Goal: Task Accomplishment & Management: Use online tool/utility

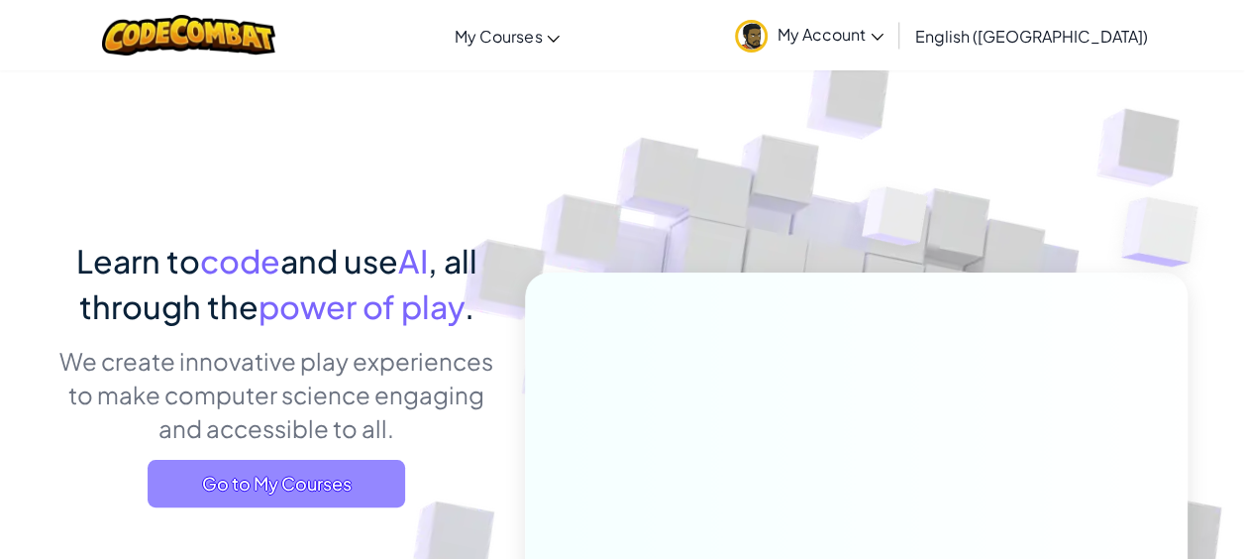
click at [280, 475] on span "Go to My Courses" at bounding box center [276, 484] width 257 height 48
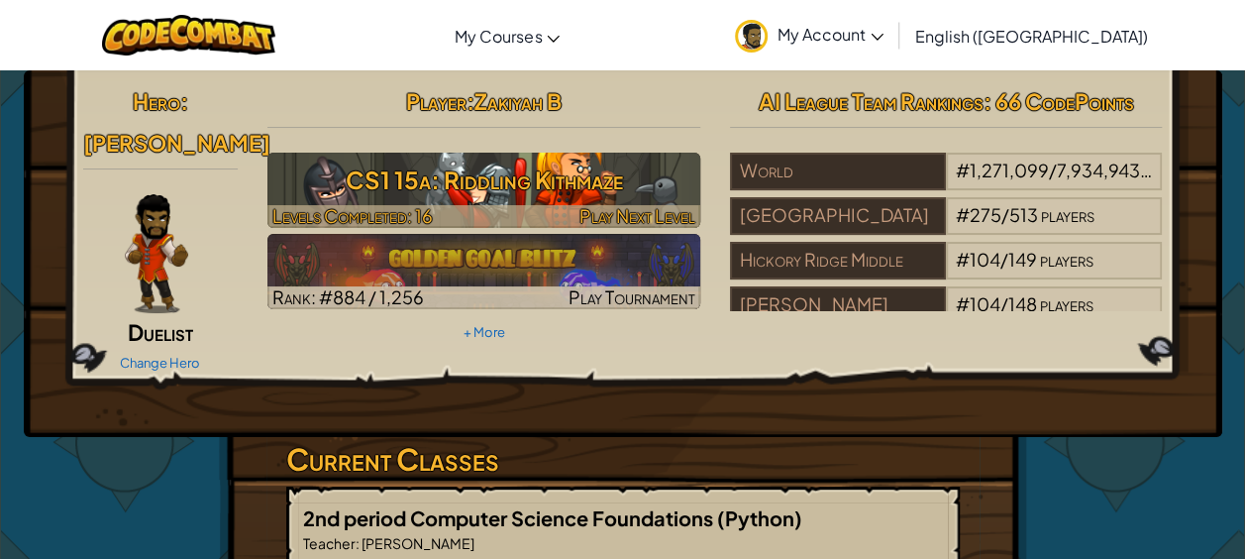
click at [622, 207] on span "Play Next Level" at bounding box center [637, 215] width 116 height 23
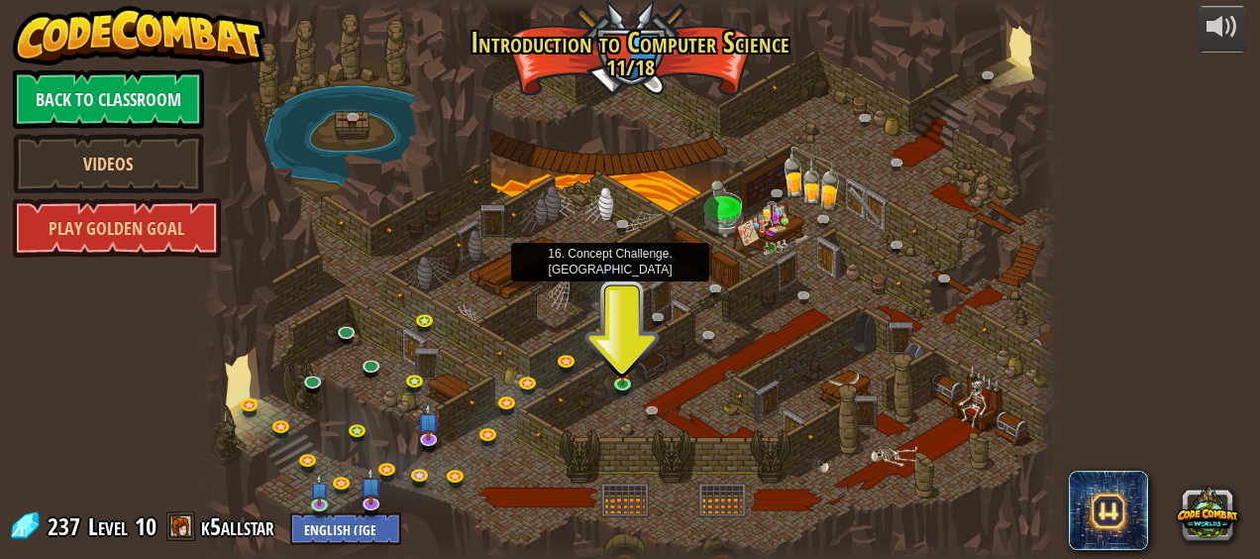
click at [610, 289] on img at bounding box center [610, 273] width 19 height 44
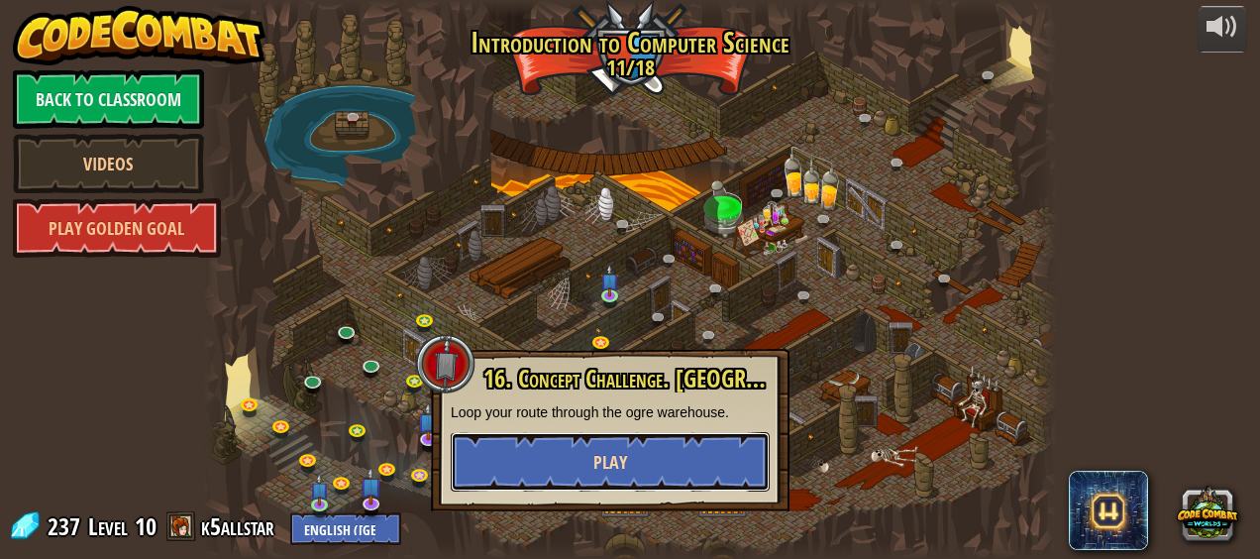
click at [626, 463] on button "Play" at bounding box center [610, 461] width 319 height 59
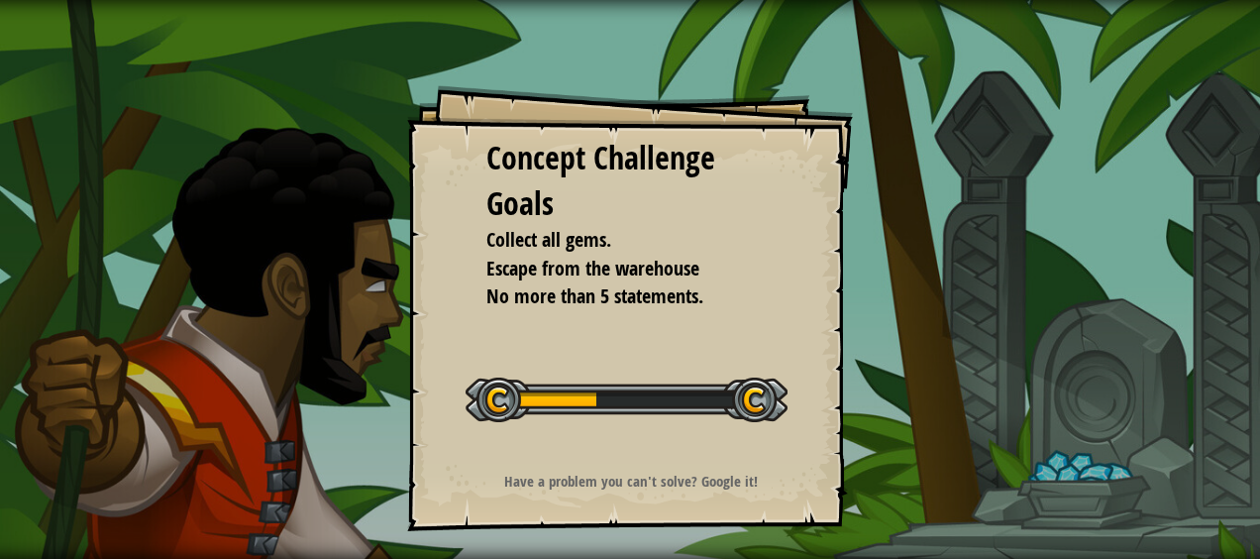
click at [626, 463] on div "Concept Challenge Goals Collect all gems. Escape from the warehouse No more tha…" at bounding box center [630, 308] width 446 height 446
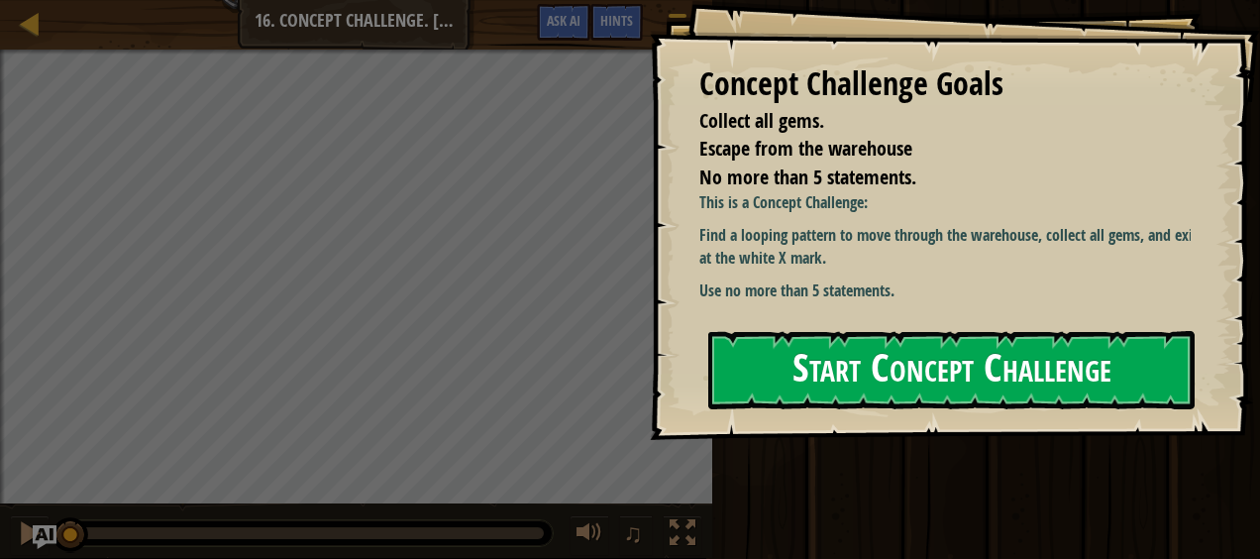
click at [811, 353] on button "Start Concept Challenge" at bounding box center [951, 370] width 486 height 78
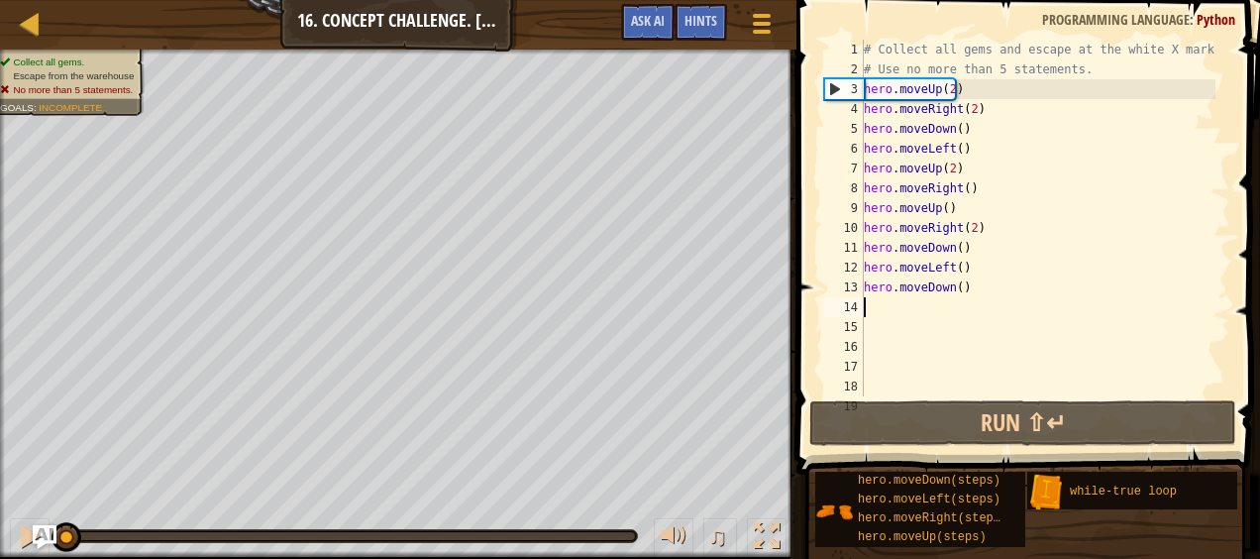
click at [887, 309] on div "# Collect all gems and escape at the white X mark. # Use no more than 5 stateme…" at bounding box center [1038, 238] width 356 height 396
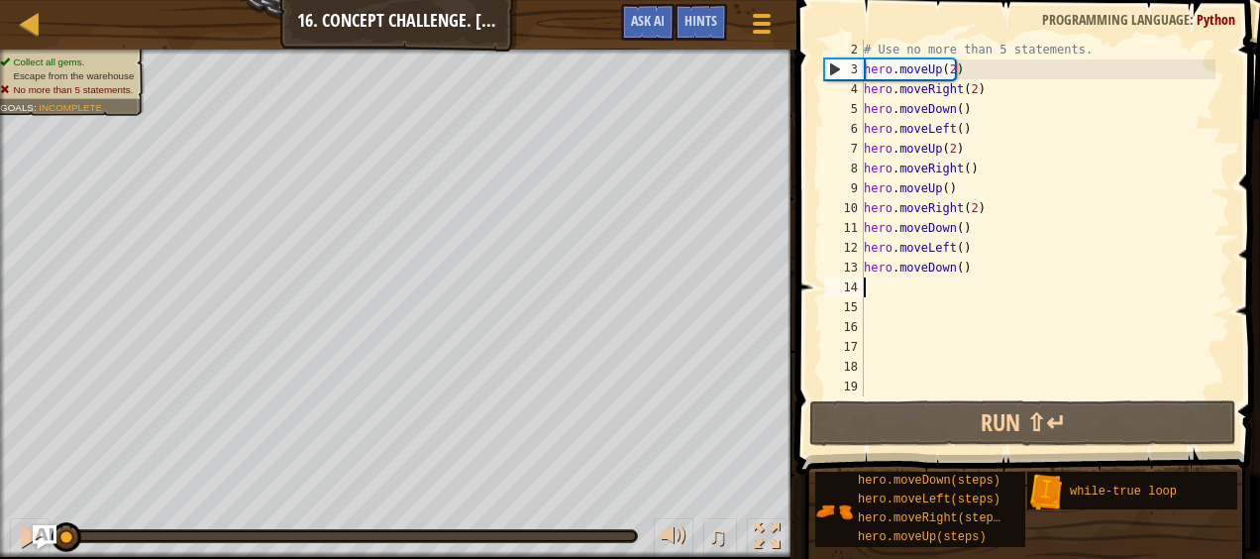
scroll to position [19, 0]
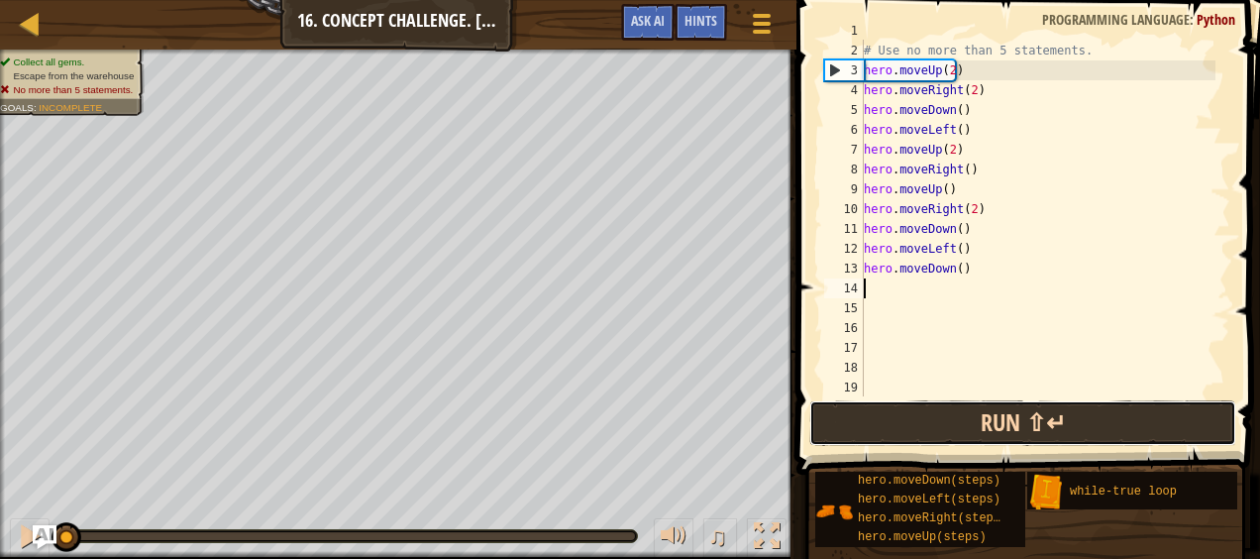
click at [870, 438] on button "Run ⇧↵" at bounding box center [1022, 423] width 427 height 46
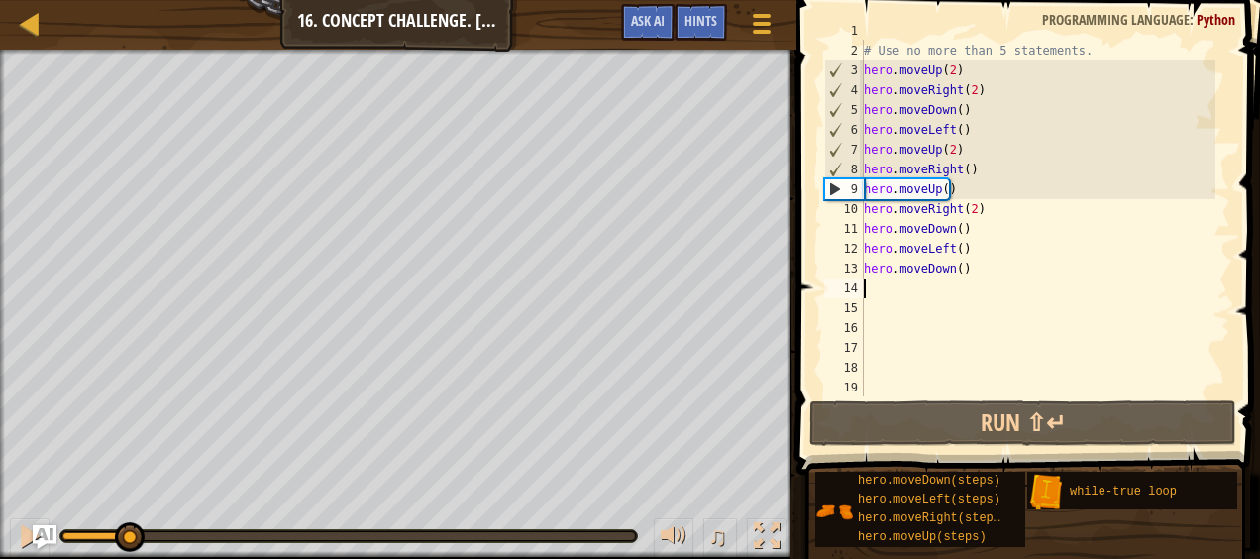
drag, startPoint x: 113, startPoint y: 528, endPoint x: -4, endPoint y: 609, distance: 142.3
click at [0, 0] on html "Map Introduction to Computer Science 16. Concept Challenge. Loop Warehouse Game…" at bounding box center [630, 0] width 1260 height 0
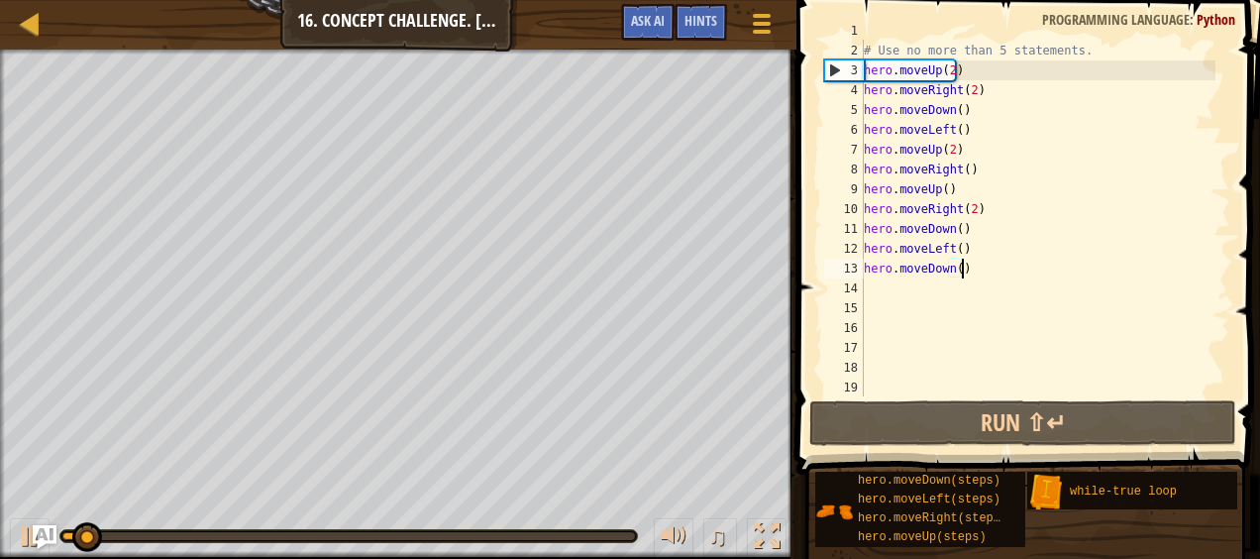
click at [964, 267] on div "# Collect all gems and escape at the white X mark. # Use no more than 5 stateme…" at bounding box center [1038, 219] width 356 height 396
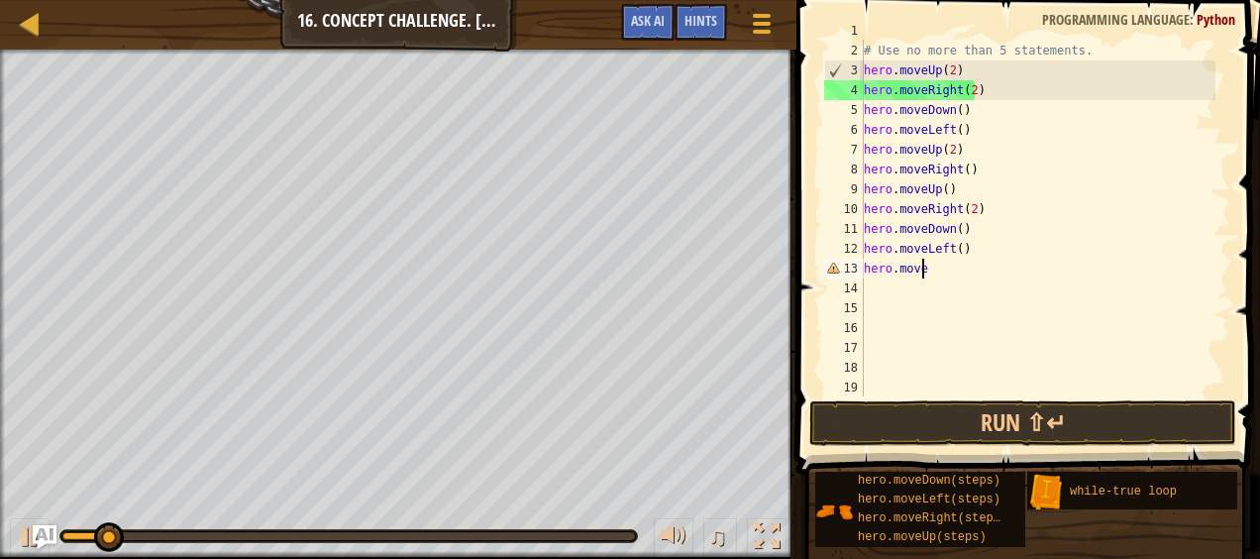
type textarea "h"
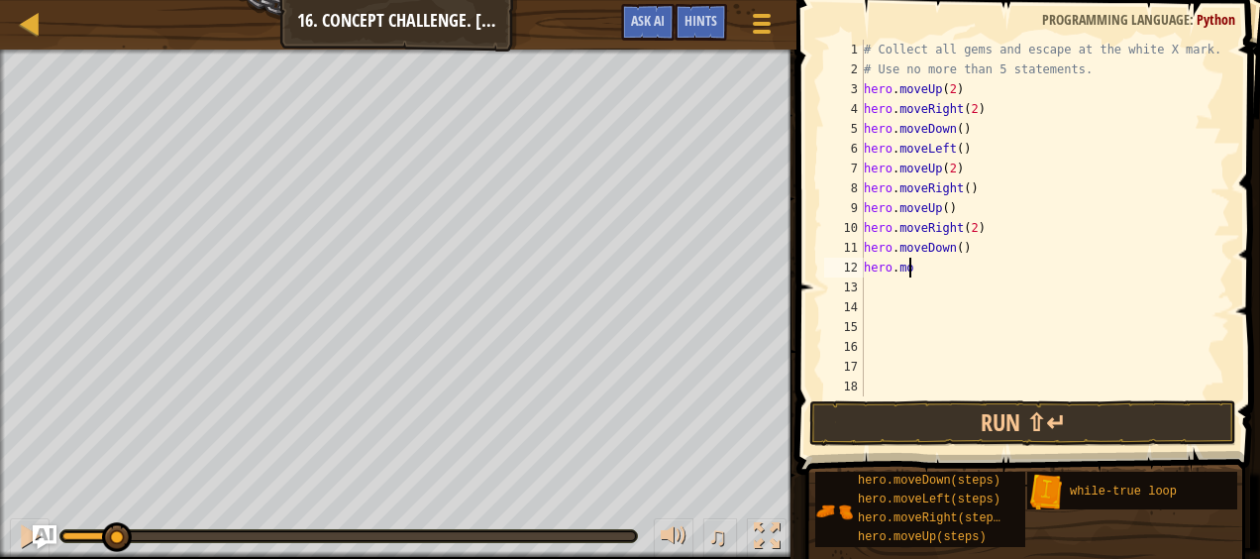
type textarea "h"
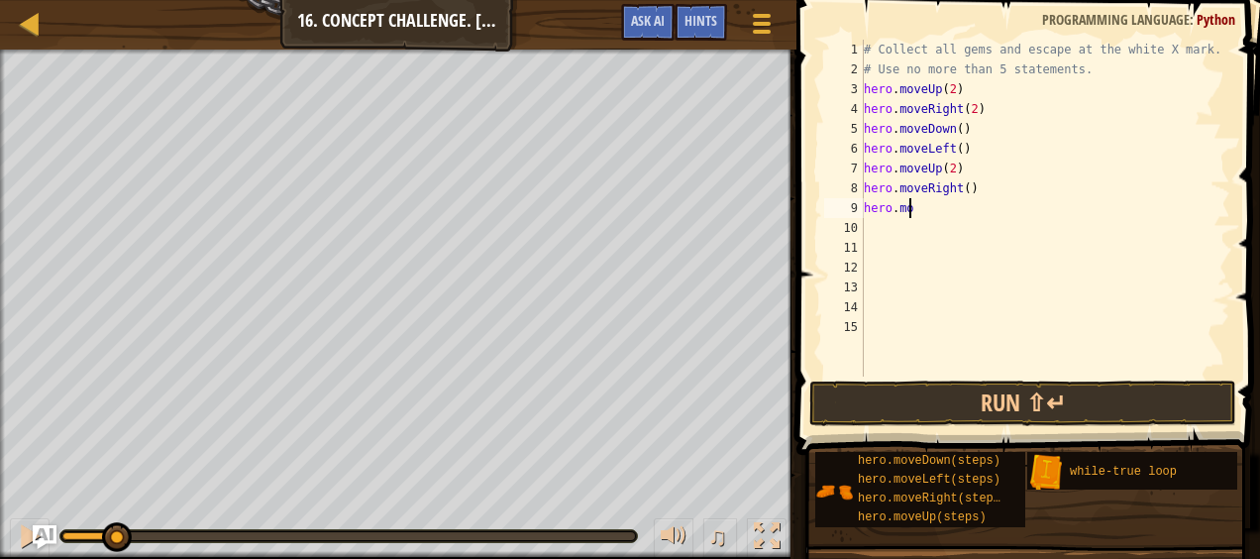
type textarea "h"
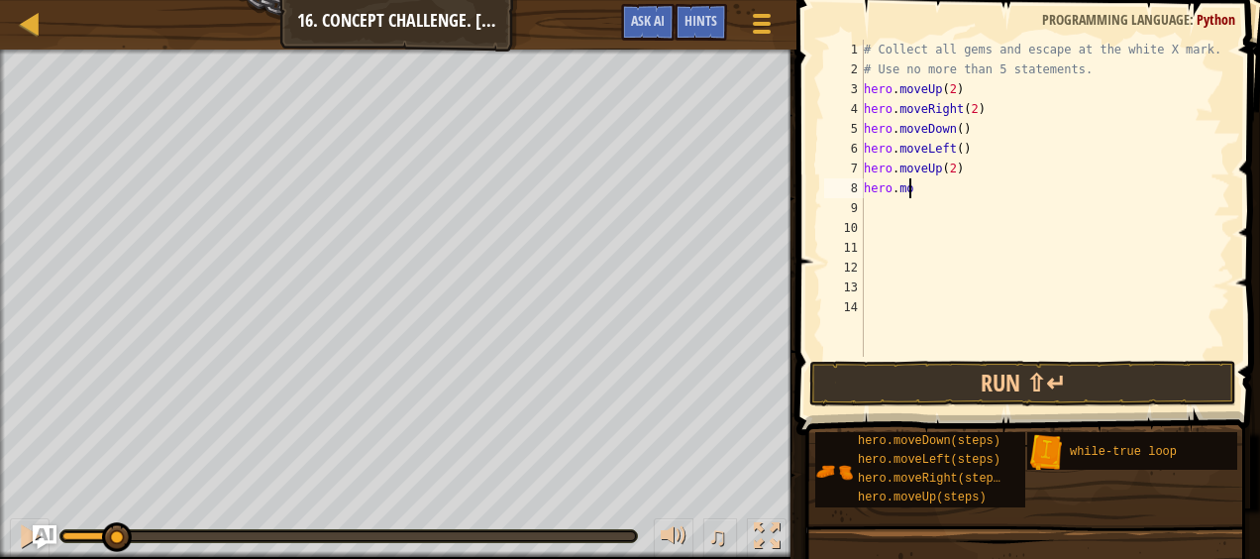
type textarea "h"
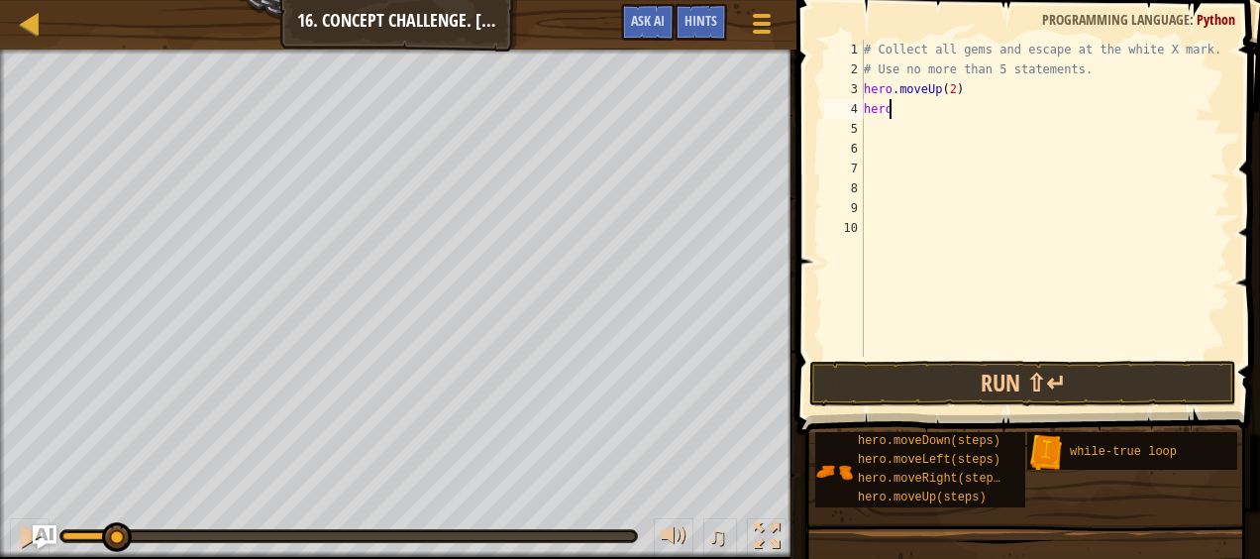
type textarea "h"
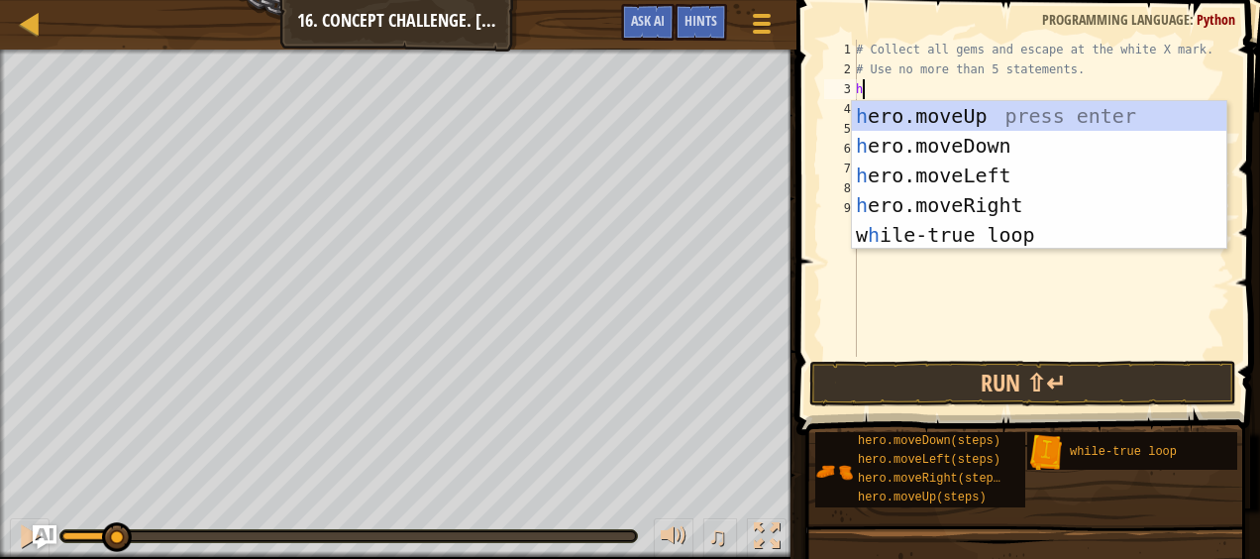
scroll to position [9, 0]
click at [962, 111] on div "h ero.moveUp press enter h ero.moveDown press enter h ero.moveLeft press enter …" at bounding box center [1039, 205] width 375 height 208
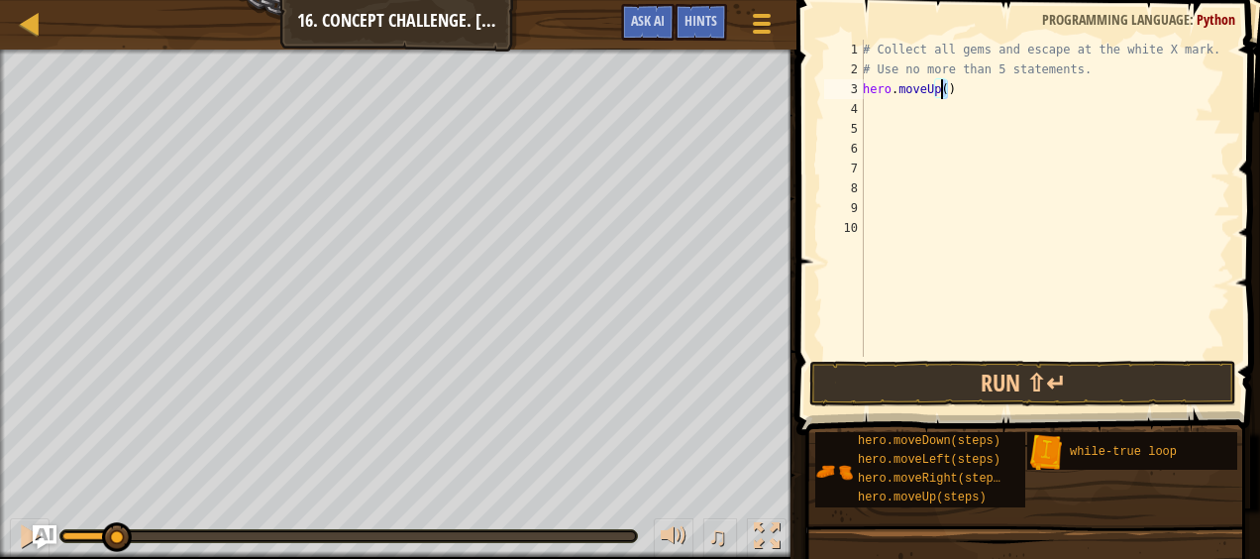
drag, startPoint x: 955, startPoint y: 97, endPoint x: 939, endPoint y: 92, distance: 16.6
click at [939, 92] on div "# Collect all gems and escape at the white X mark. # Use no more than 5 stateme…" at bounding box center [1044, 218] width 371 height 357
click at [939, 92] on div "# Collect all gems and escape at the white X mark. # Use no more than 5 stateme…" at bounding box center [1044, 198] width 371 height 317
type textarea "hero.moveUp(2)"
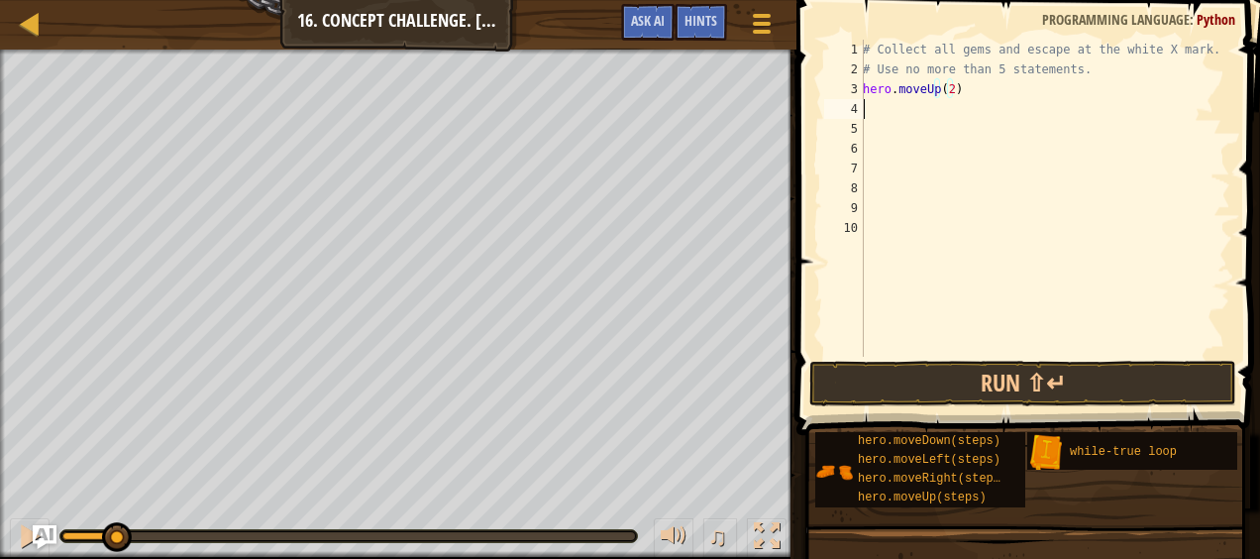
click at [909, 117] on div "# Collect all gems and escape at the white X mark. # Use no more than 5 stateme…" at bounding box center [1044, 218] width 371 height 357
type textarea "h"
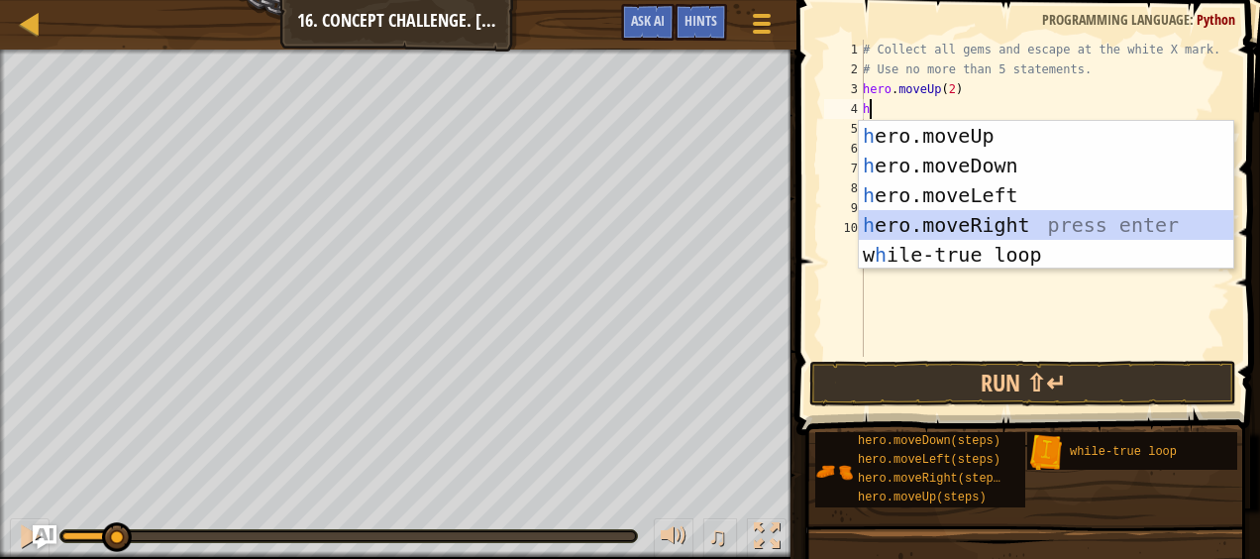
click at [913, 222] on div "h ero.moveUp press enter h ero.moveDown press enter h ero.moveLeft press enter …" at bounding box center [1046, 225] width 375 height 208
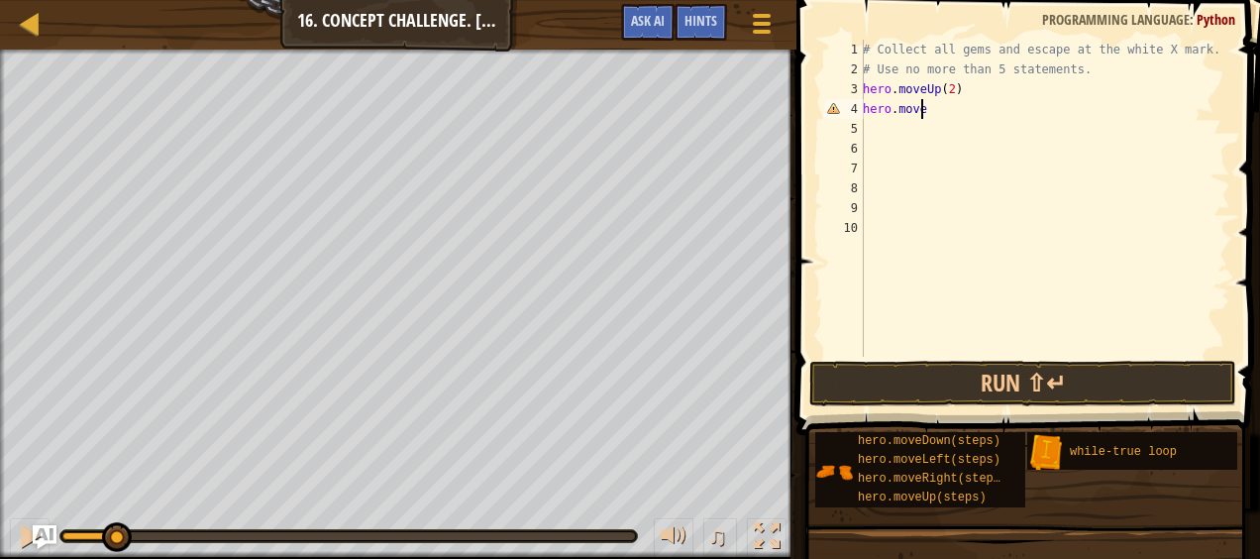
scroll to position [9, 4]
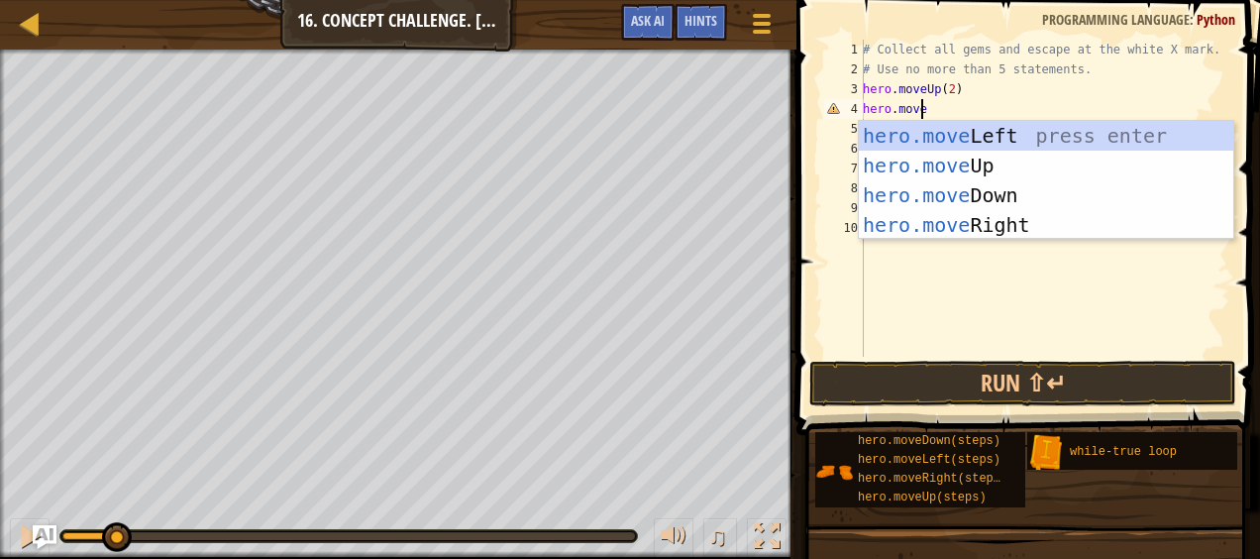
type textarea "hero.moved"
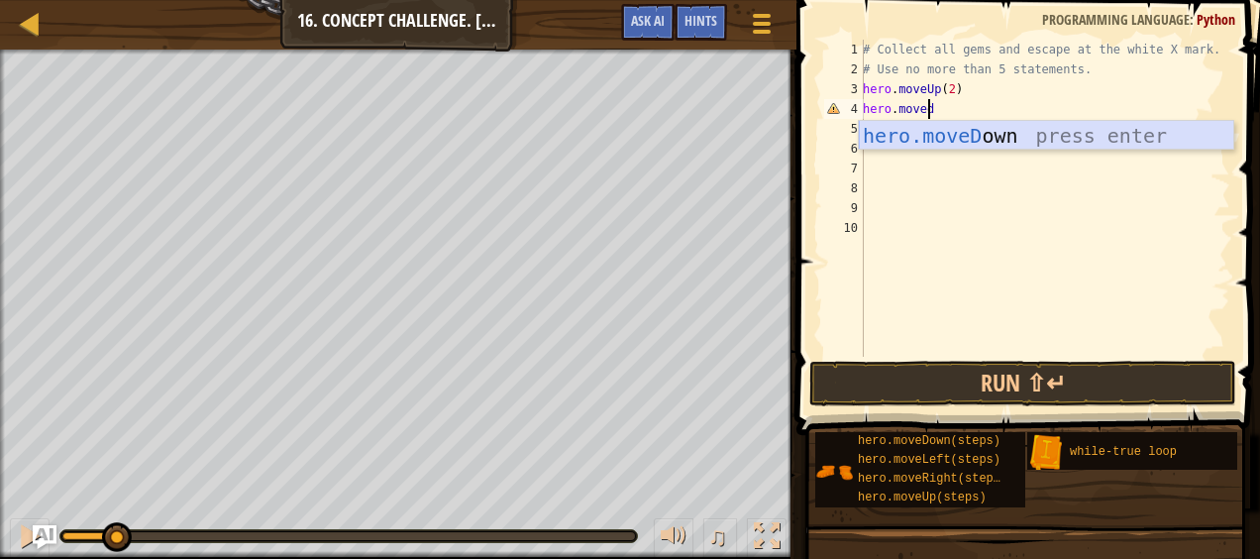
click at [980, 138] on div "hero.moveD own press enter" at bounding box center [1046, 165] width 375 height 89
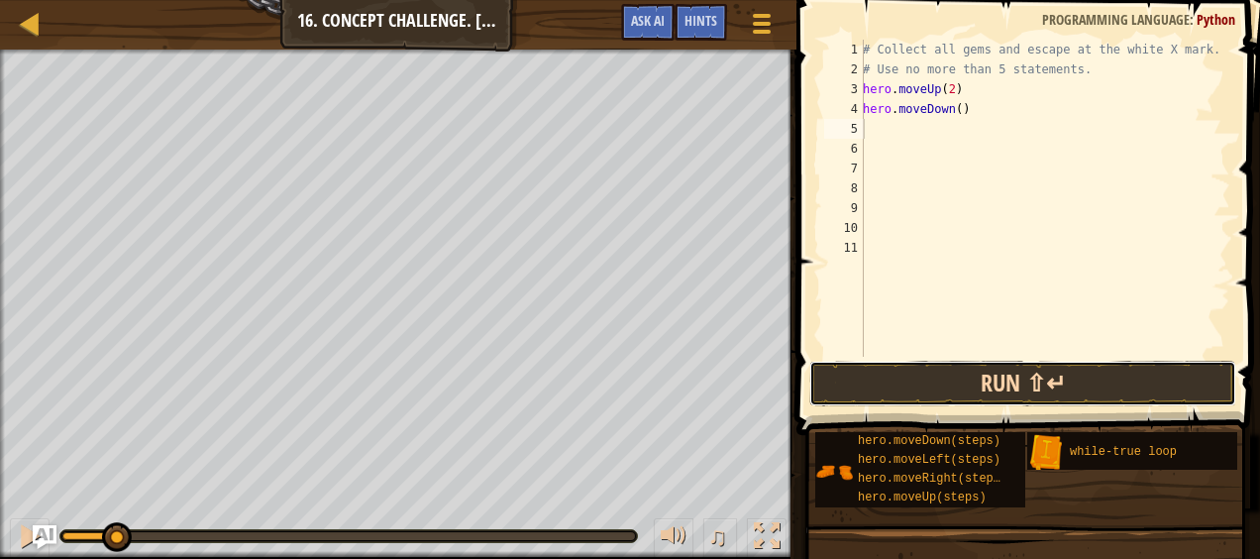
click at [927, 397] on button "Run ⇧↵" at bounding box center [1022, 383] width 427 height 46
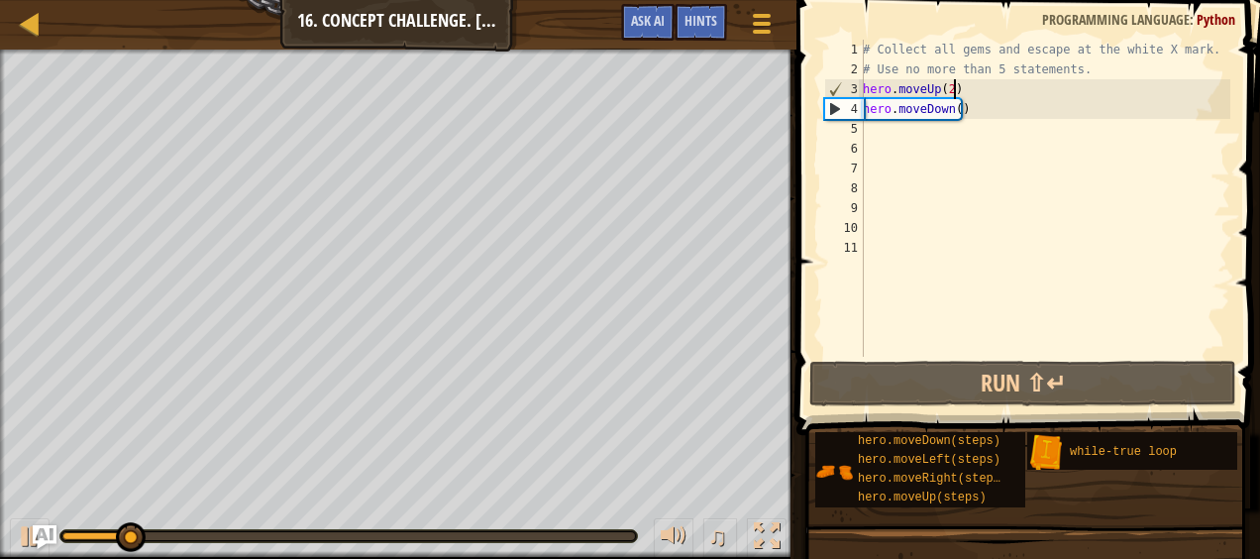
click at [969, 97] on div "# Collect all gems and escape at the white X mark. # Use no more than 5 stateme…" at bounding box center [1044, 218] width 371 height 357
click at [965, 107] on div "# Collect all gems and escape at the white X mark. # Use no more than 5 stateme…" at bounding box center [1044, 218] width 371 height 357
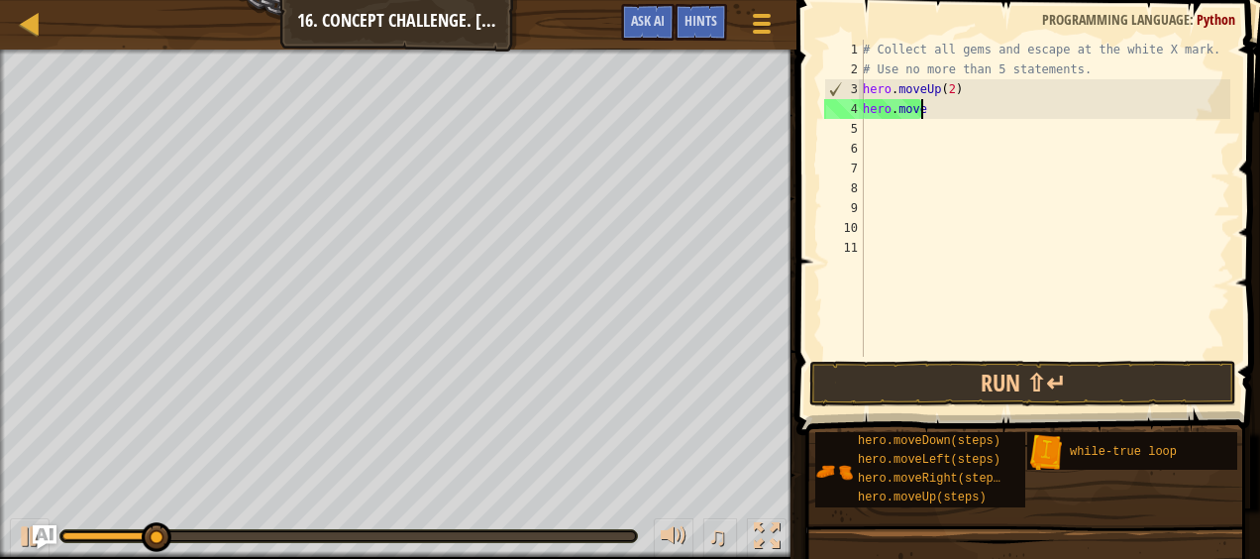
type textarea "hero.mover"
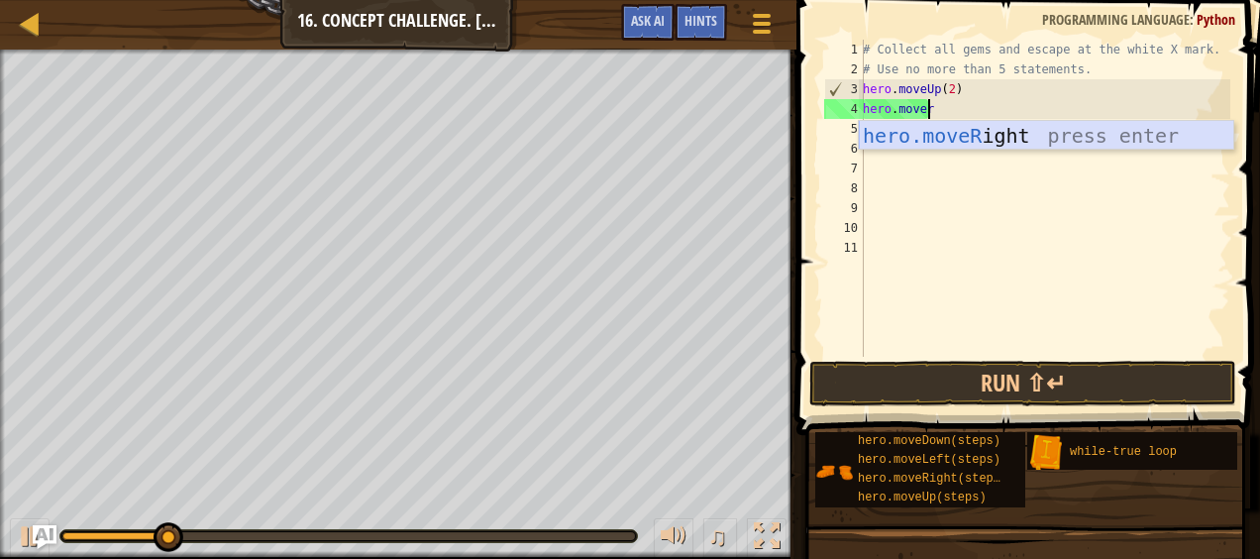
click at [963, 139] on div "hero.moveR ight press enter" at bounding box center [1046, 165] width 375 height 89
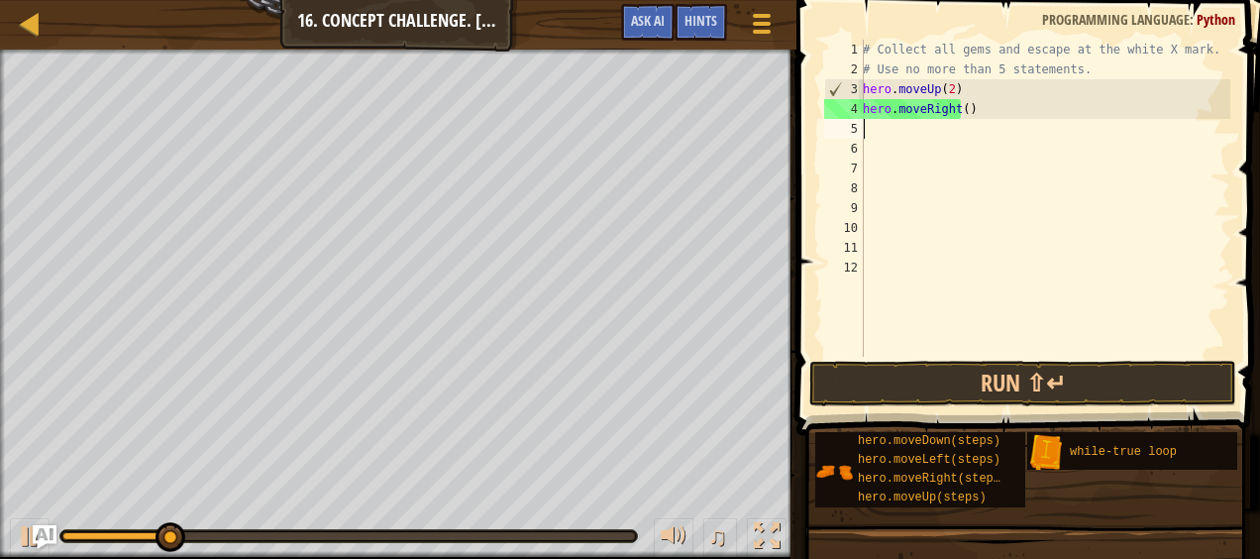
scroll to position [9, 0]
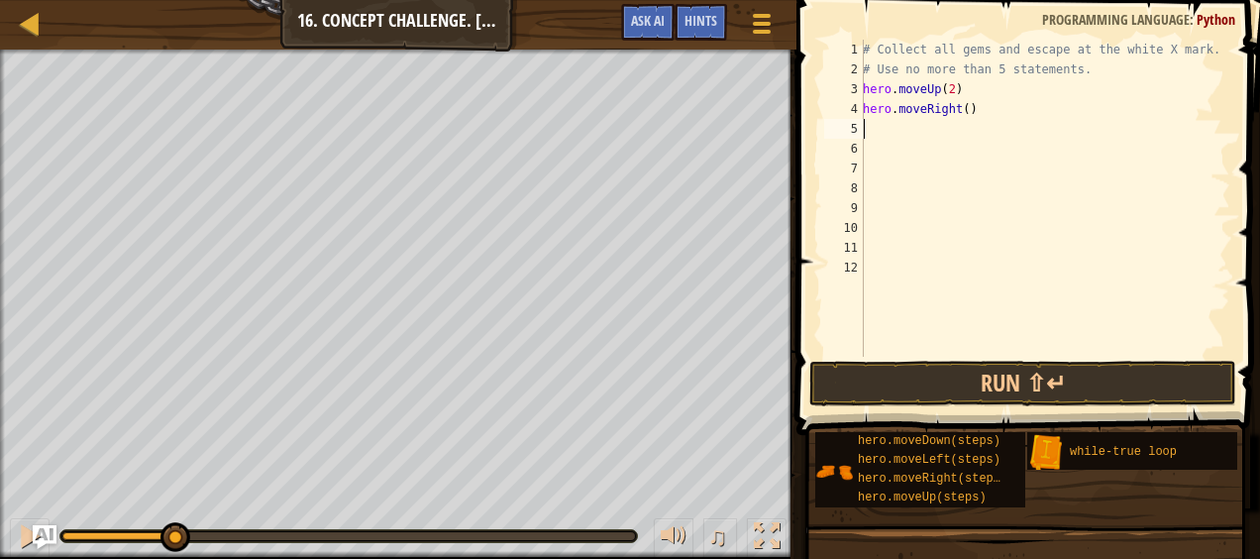
type textarea "h"
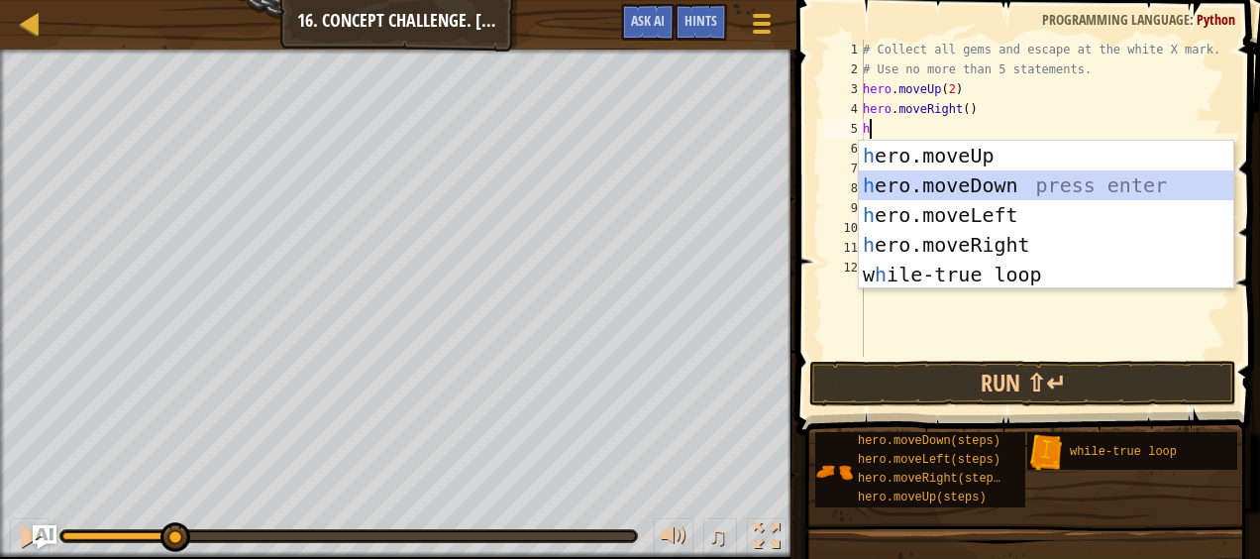
click at [953, 194] on div "h ero.moveUp press enter h ero.moveDown press enter h ero.moveLeft press enter …" at bounding box center [1046, 245] width 375 height 208
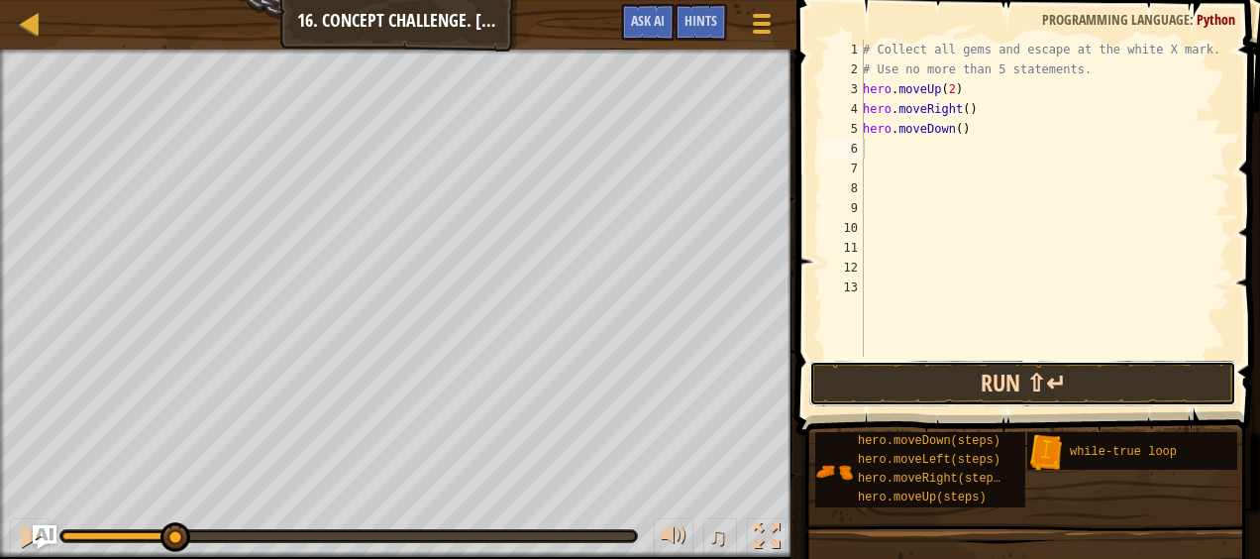
drag, startPoint x: 921, startPoint y: 385, endPoint x: 874, endPoint y: 372, distance: 49.3
click at [874, 372] on button "Run ⇧↵" at bounding box center [1022, 383] width 427 height 46
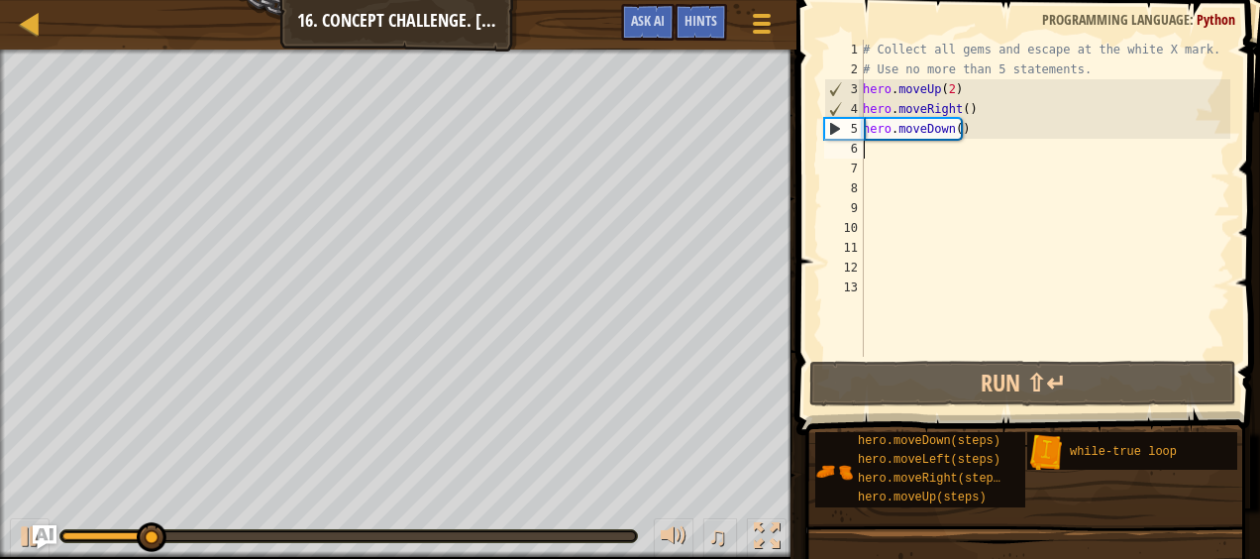
type textarea "h"
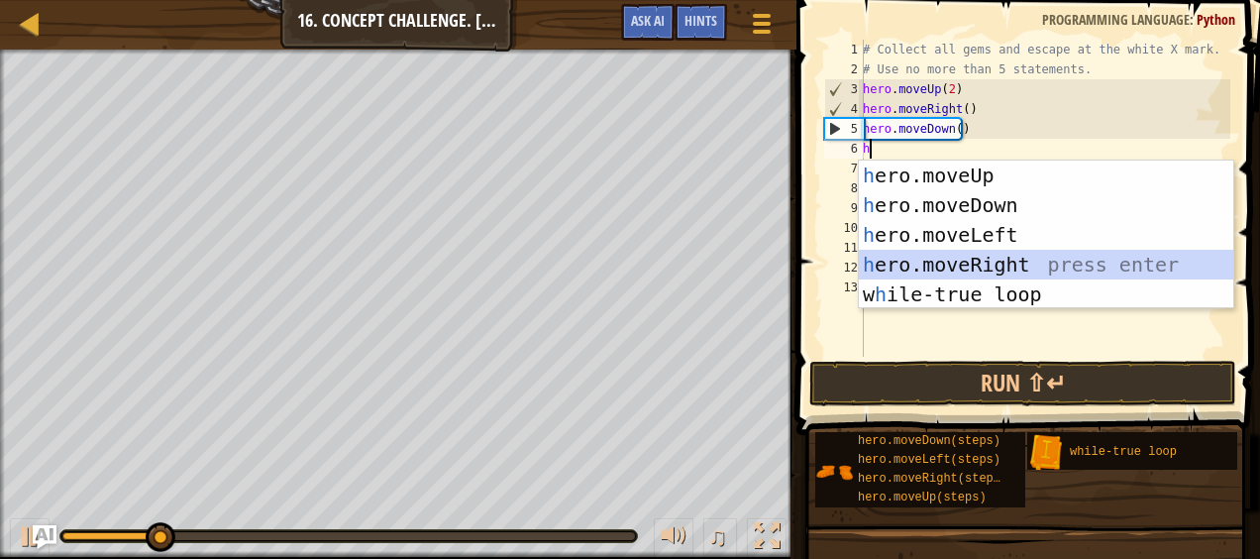
click at [948, 256] on div "h ero.moveUp press enter h ero.moveDown press enter h ero.moveLeft press enter …" at bounding box center [1046, 264] width 375 height 208
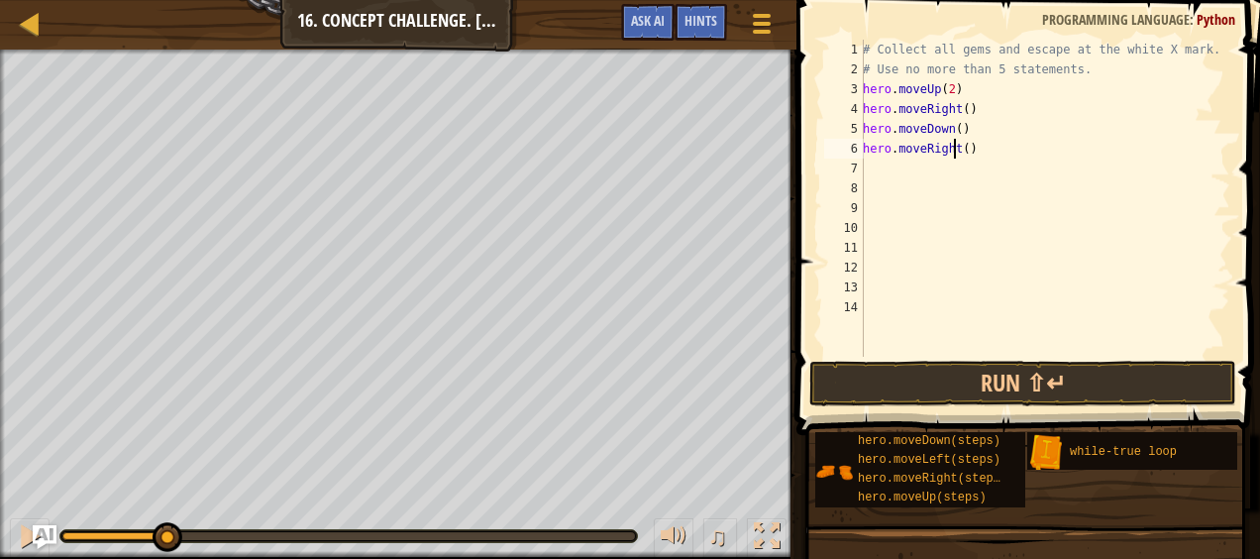
click at [957, 152] on div "# Collect all gems and escape at the white X mark. # Use no more than 5 stateme…" at bounding box center [1044, 218] width 371 height 357
click at [959, 149] on div "# Collect all gems and escape at the white X mark. # Use no more than 5 stateme…" at bounding box center [1044, 218] width 371 height 357
type textarea "hero.moveRight(2)"
click at [893, 166] on div "# Collect all gems and escape at the white X mark. # Use no more than 5 stateme…" at bounding box center [1044, 218] width 371 height 357
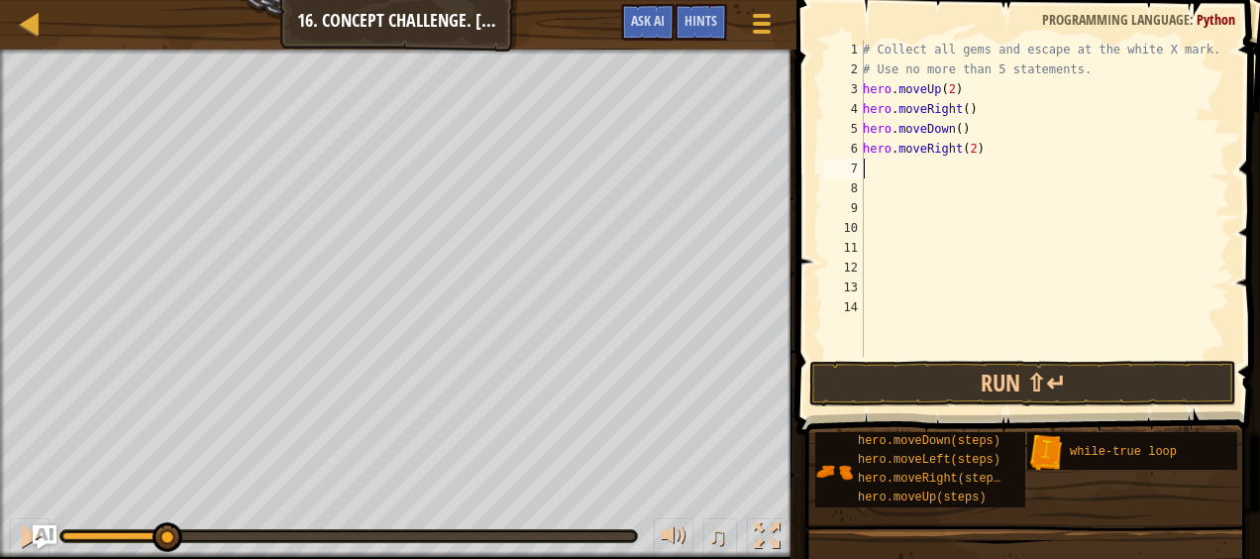
scroll to position [9, 0]
type textarea "h"
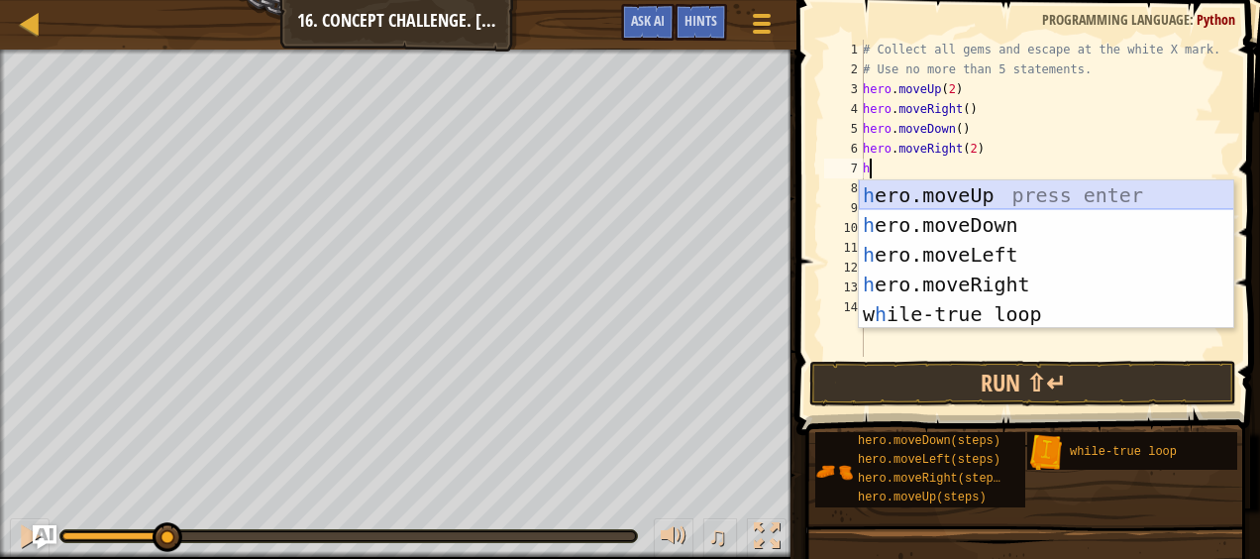
click at [884, 196] on div "h ero.moveUp press enter h ero.moveDown press enter h ero.moveLeft press enter …" at bounding box center [1046, 284] width 375 height 208
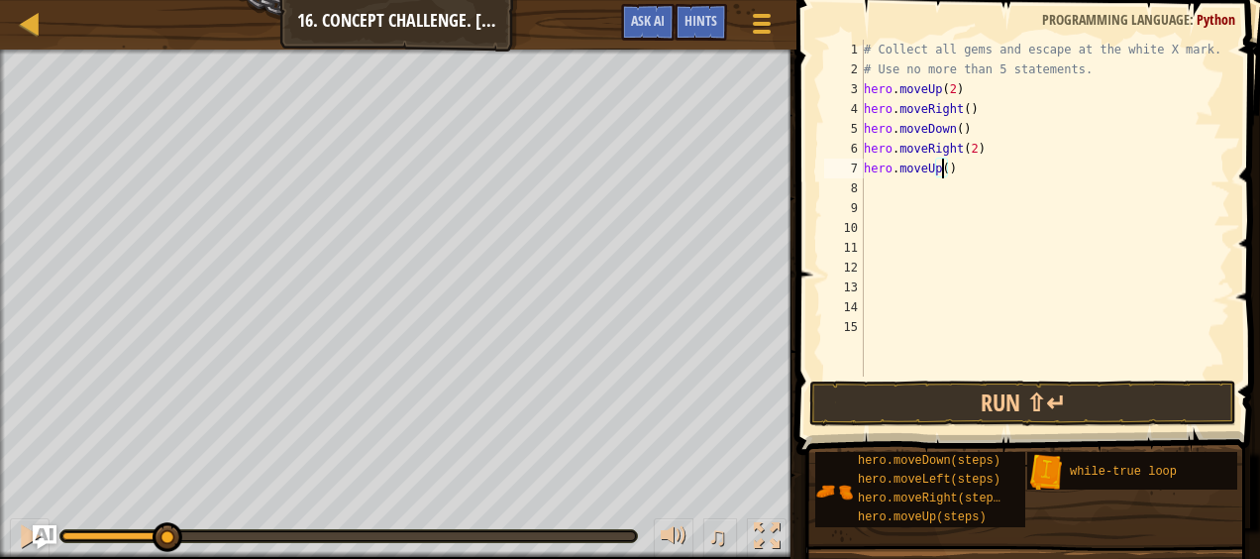
click at [939, 170] on div "# Collect all gems and escape at the white X mark. # Use no more than 5 stateme…" at bounding box center [1045, 228] width 370 height 376
type textarea "hero.moveUp(2)"
click at [945, 184] on div "# Collect all gems and escape at the white X mark. # Use no more than 5 stateme…" at bounding box center [1045, 228] width 370 height 376
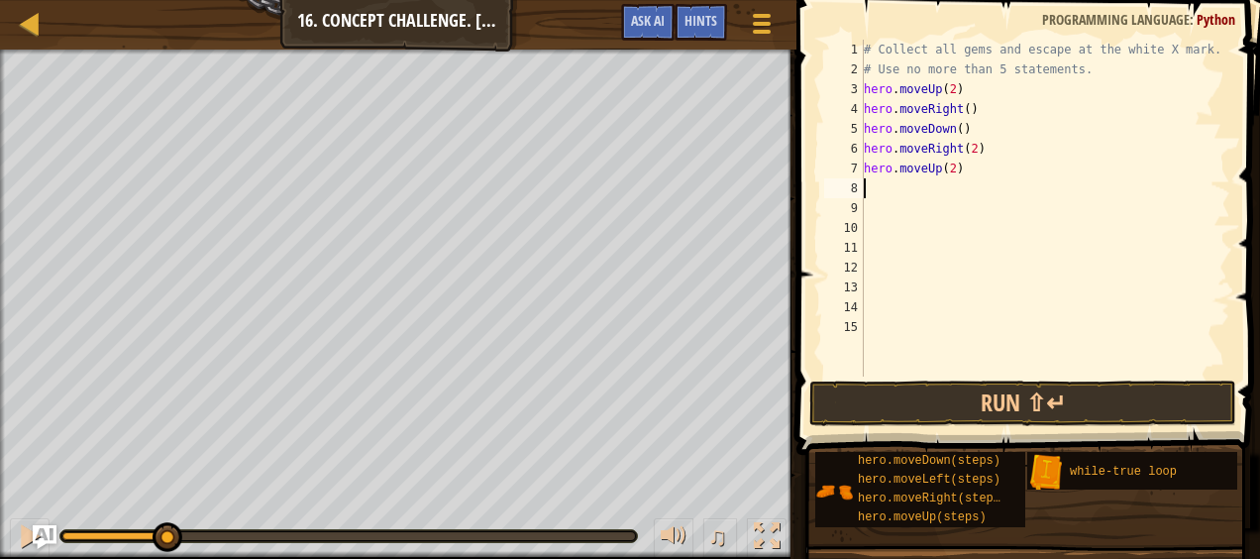
type textarea "h"
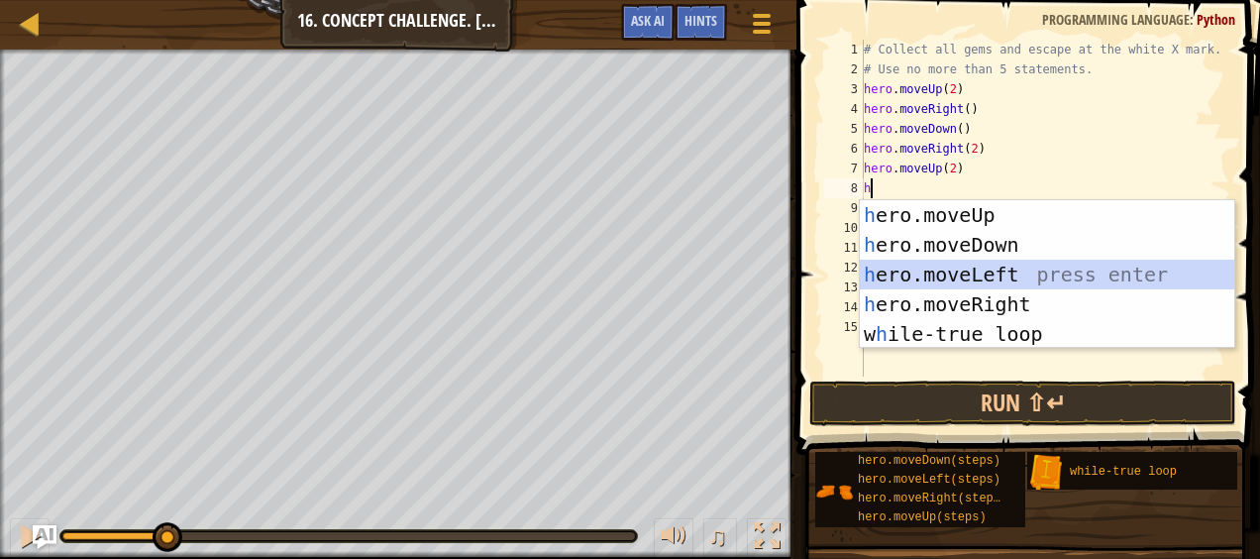
click at [943, 271] on div "h ero.moveUp press enter h ero.moveDown press enter h ero.moveLeft press enter …" at bounding box center [1047, 304] width 375 height 208
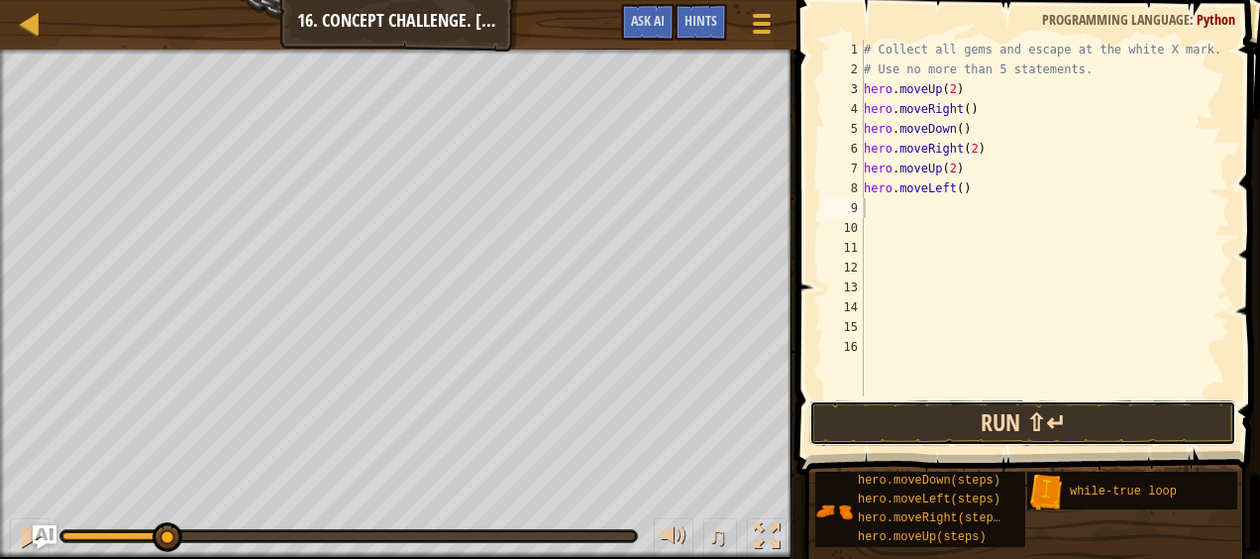
click at [974, 411] on button "Run ⇧↵" at bounding box center [1022, 423] width 427 height 46
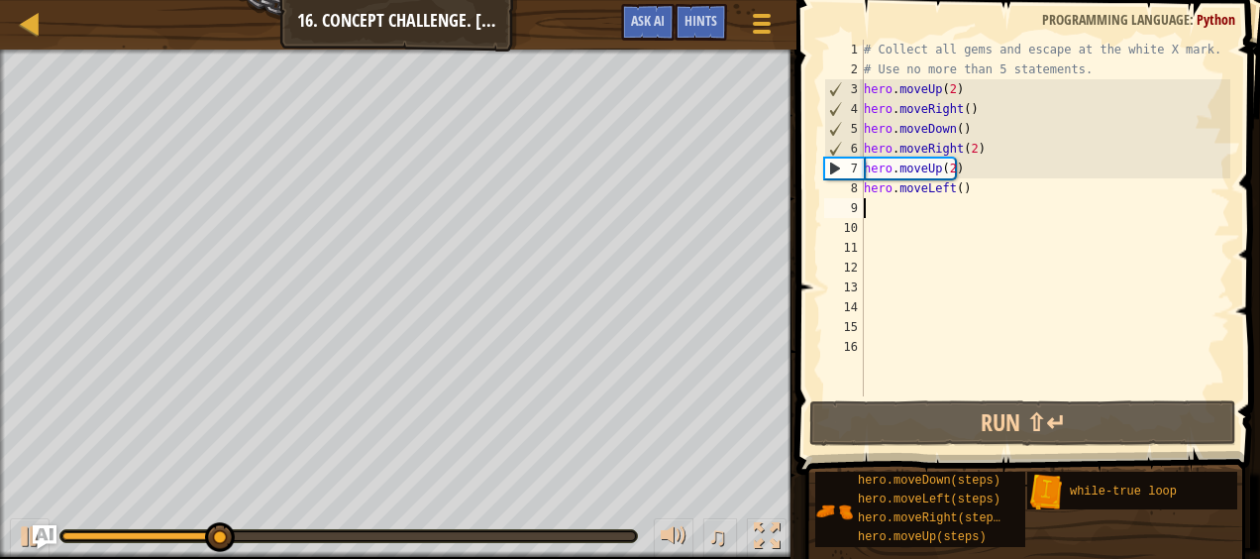
click at [967, 144] on div "# Collect all gems and escape at the white X mark. # Use no more than 5 stateme…" at bounding box center [1045, 238] width 370 height 396
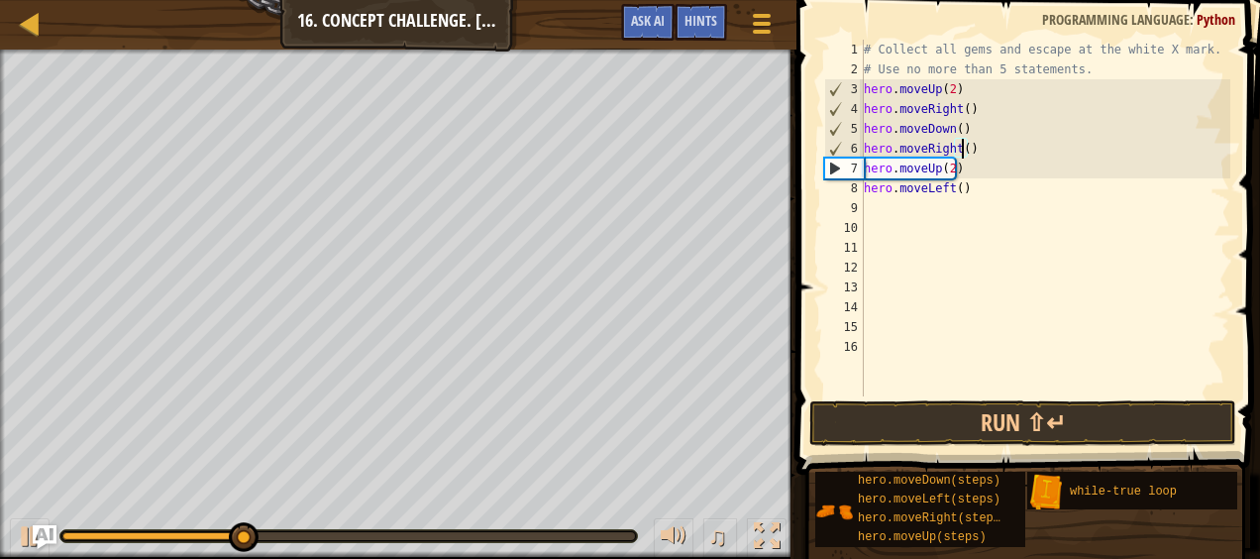
click at [994, 399] on span at bounding box center [1029, 209] width 479 height 533
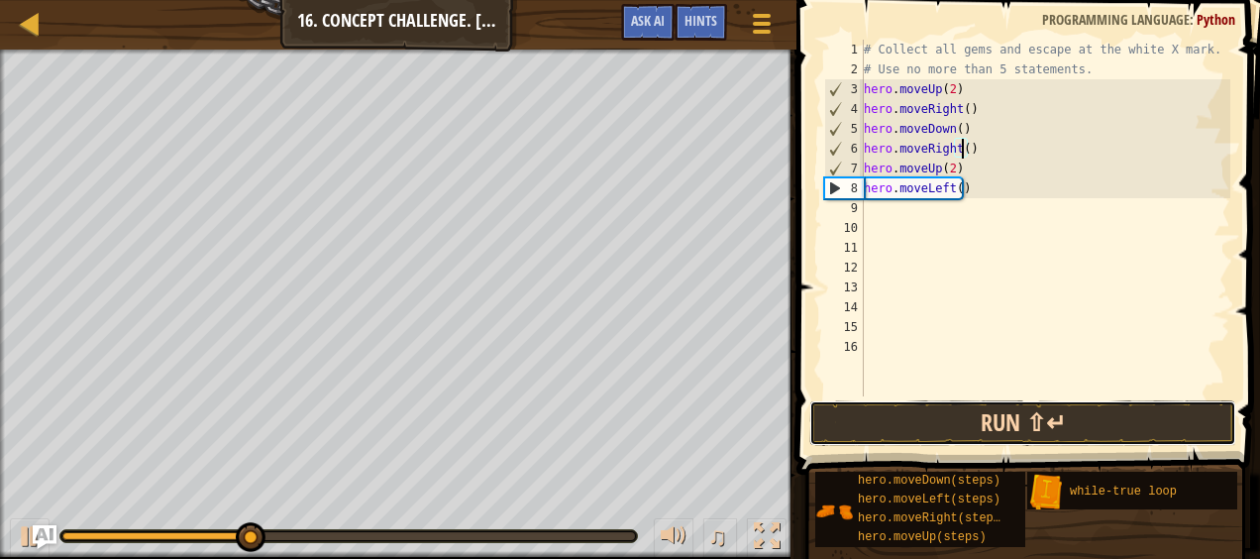
click at [993, 408] on button "Run ⇧↵" at bounding box center [1022, 423] width 427 height 46
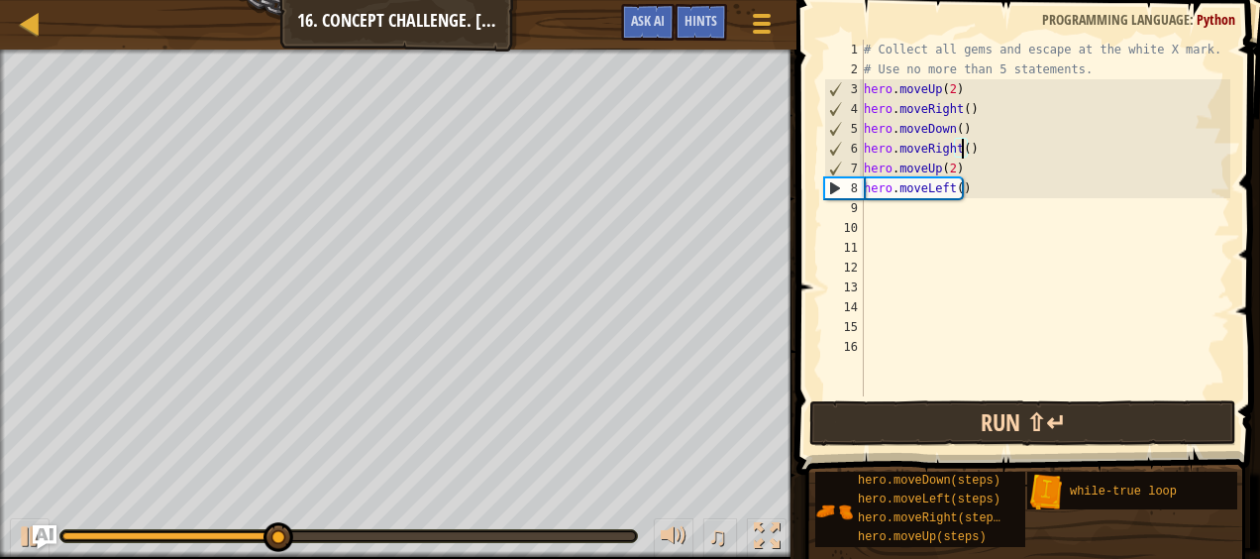
scroll to position [9, 8]
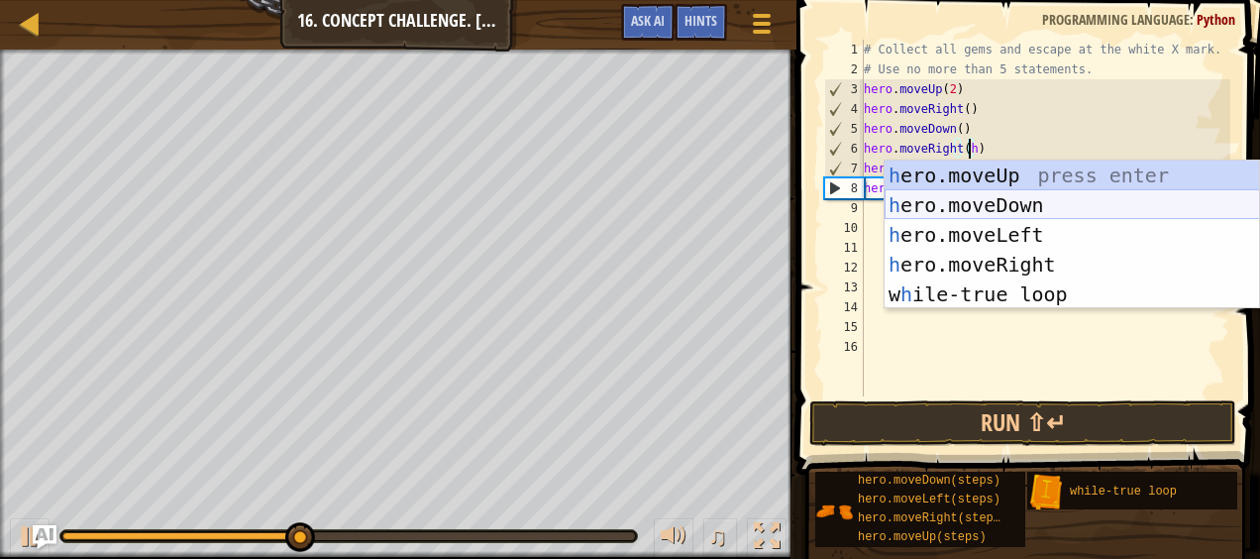
click at [1018, 204] on div "h ero.moveUp press enter h ero.moveDown press enter h ero.moveLeft press enter …" at bounding box center [1071, 264] width 375 height 208
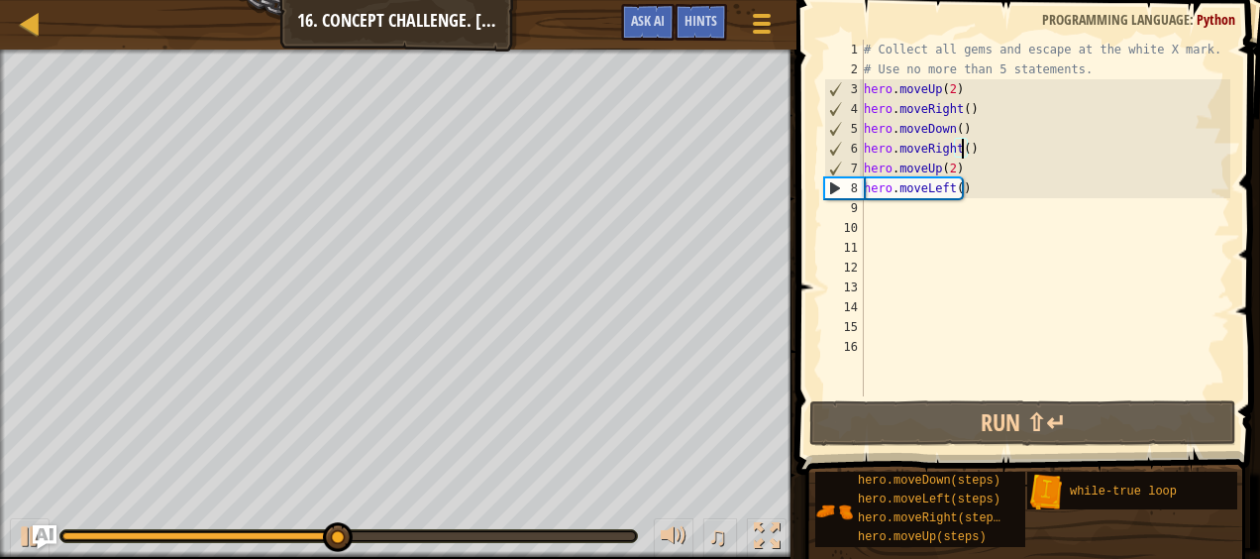
type textarea "hero.moveRight)"
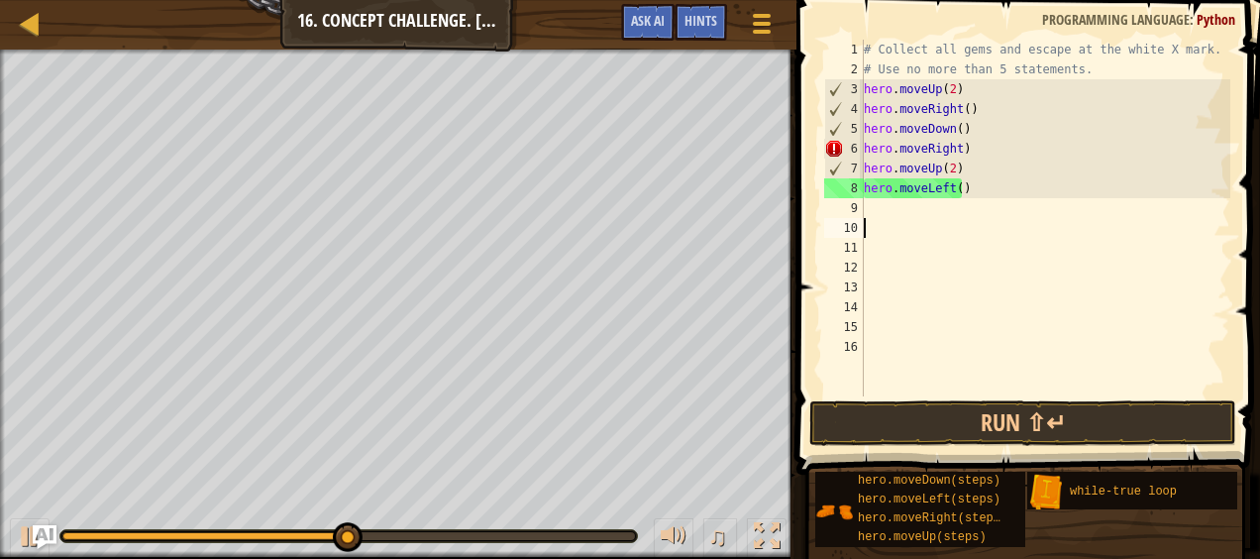
click at [959, 218] on div "# Collect all gems and escape at the white X mark. # Use no more than 5 stateme…" at bounding box center [1045, 238] width 370 height 396
type textarea "("
click at [953, 149] on div "# Collect all gems and escape at the white X mark. # Use no more than 5 stateme…" at bounding box center [1045, 238] width 370 height 396
type textarea "hero.moveRight()"
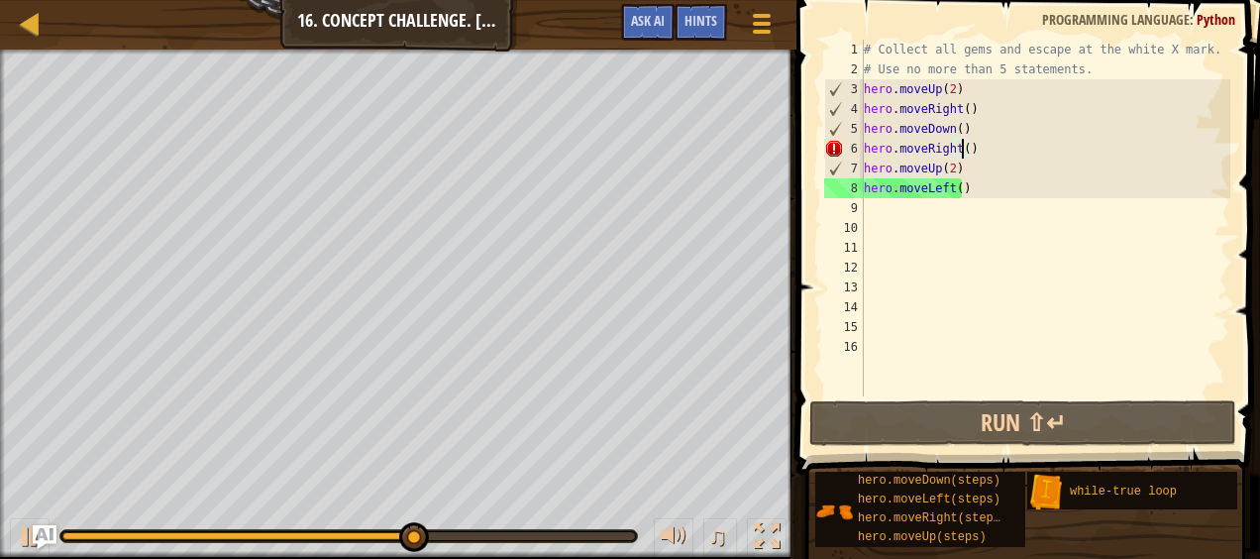
scroll to position [9, 8]
click at [933, 208] on div "# Collect all gems and escape at the white X mark. # Use no more than 5 stateme…" at bounding box center [1045, 238] width 370 height 396
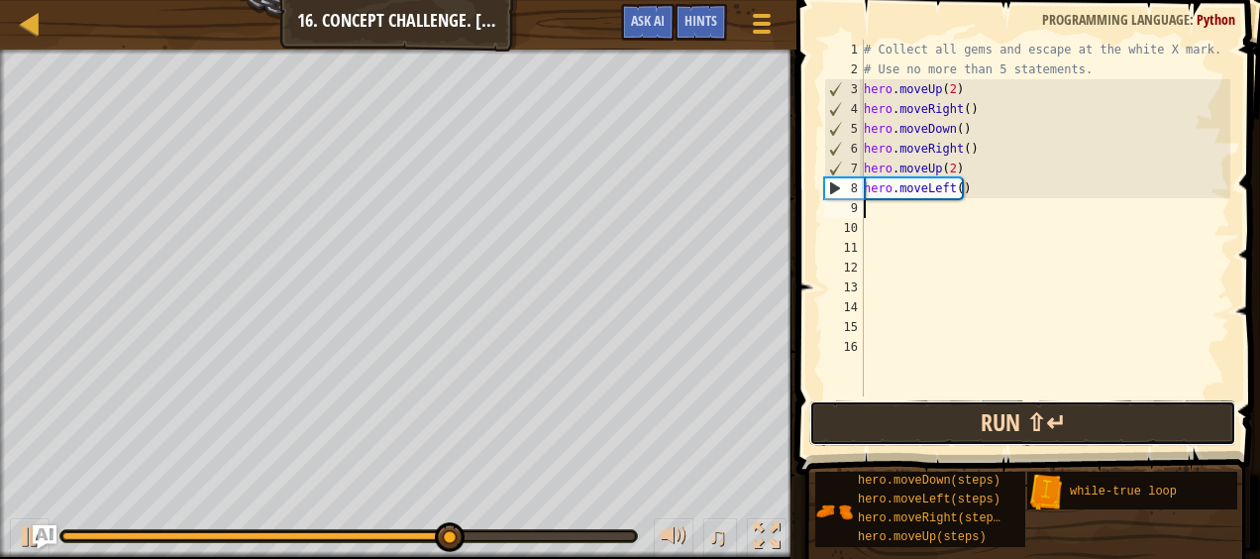
click at [952, 436] on button "Run ⇧↵" at bounding box center [1022, 423] width 427 height 46
